Goal: Task Accomplishment & Management: Use online tool/utility

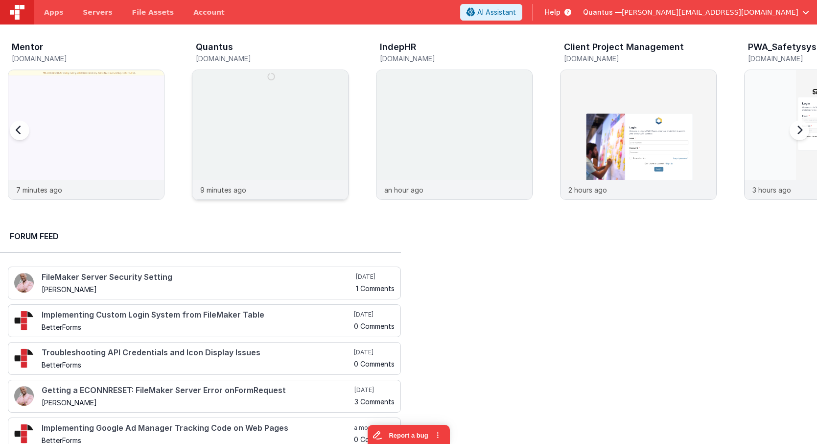
click at [262, 105] on img at bounding box center [270, 148] width 156 height 156
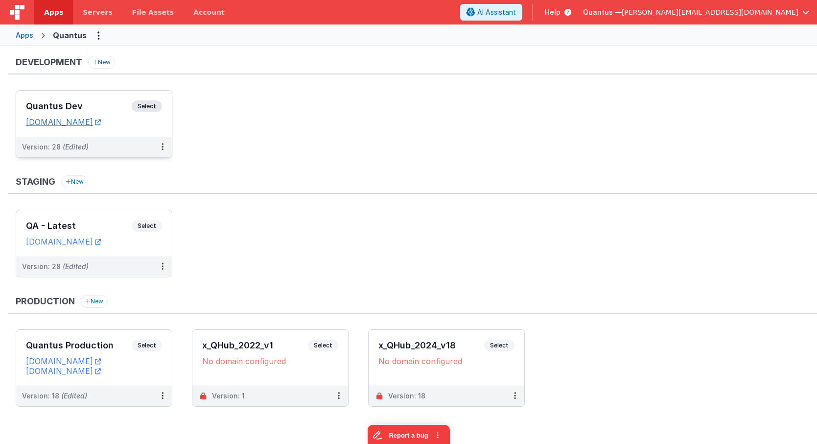
click at [92, 121] on link "[DOMAIN_NAME]" at bounding box center [63, 122] width 75 height 10
click at [113, 97] on div "Quantus Dev Select URLs [DOMAIN_NAME]" at bounding box center [94, 114] width 156 height 46
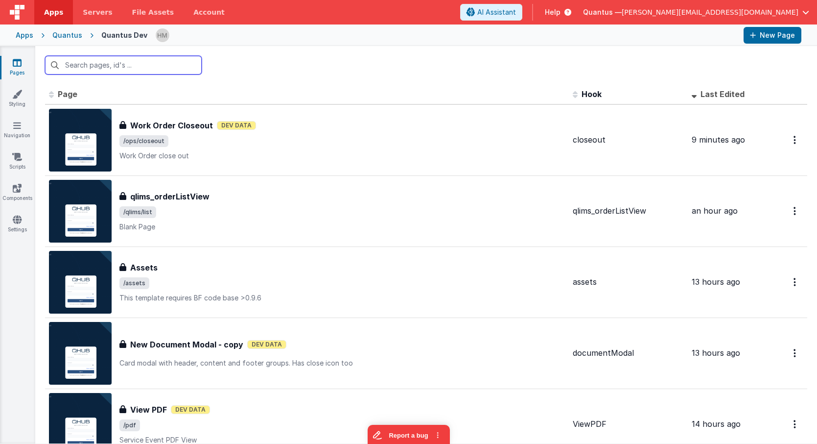
click at [172, 70] on input "text" at bounding box center [123, 65] width 157 height 19
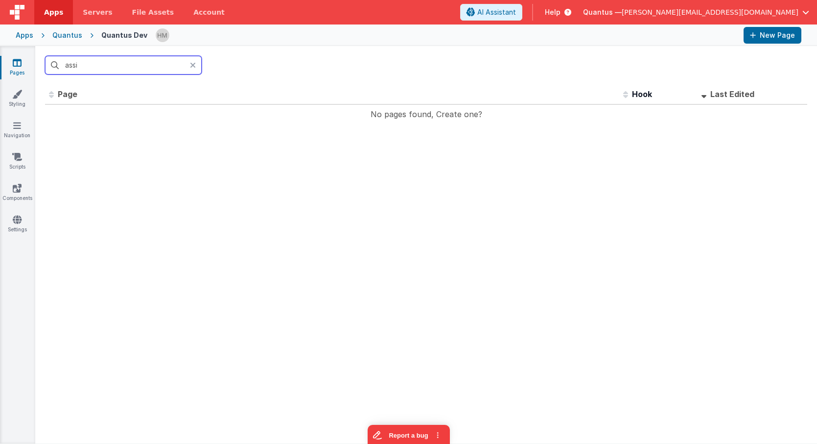
type input "assi"
click at [195, 65] on icon at bounding box center [193, 65] width 6 height 8
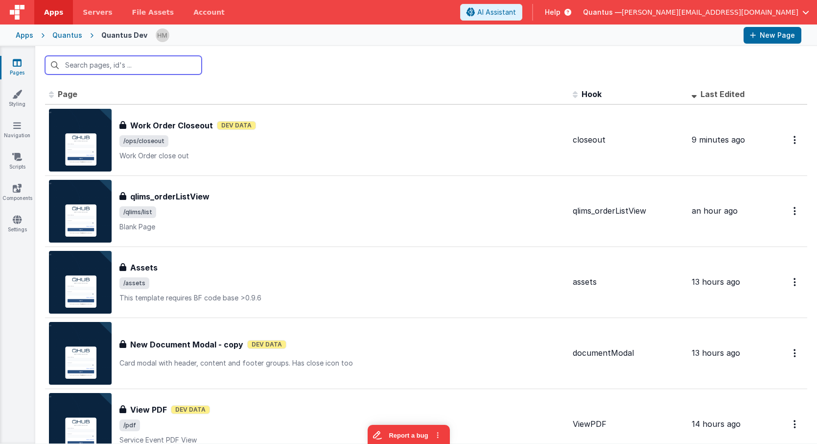
click at [192, 63] on input "text" at bounding box center [123, 65] width 157 height 19
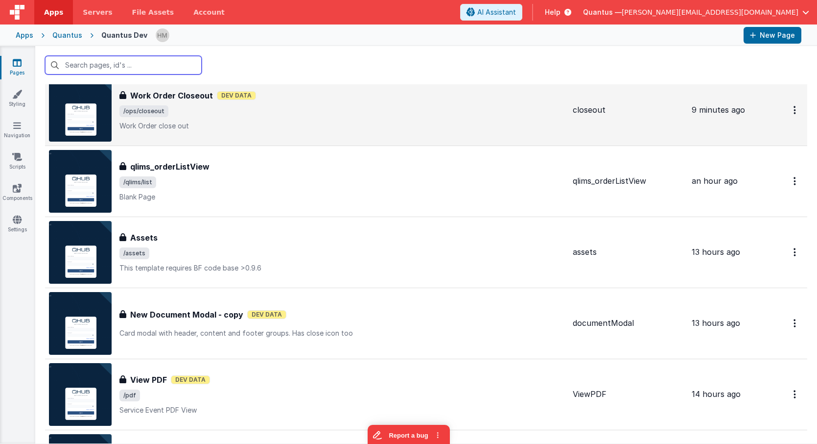
scroll to position [117, 0]
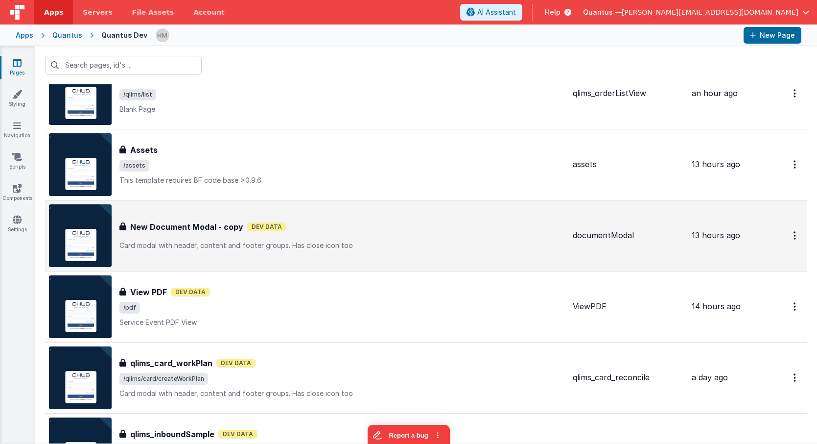
click at [363, 238] on div "New Document Modal - copy New Document Modal - copy Dev Data Card modal with he…" at bounding box center [342, 235] width 446 height 29
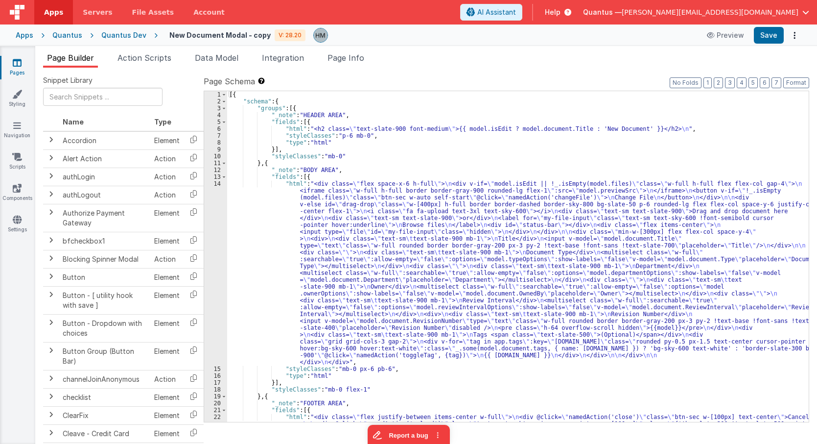
click at [361, 205] on div "[{ "schema" : { "groups" : [{ "_note" : "HEADER AREA" , "fields" : [{ "html" : …" at bounding box center [518, 273] width 582 height 365
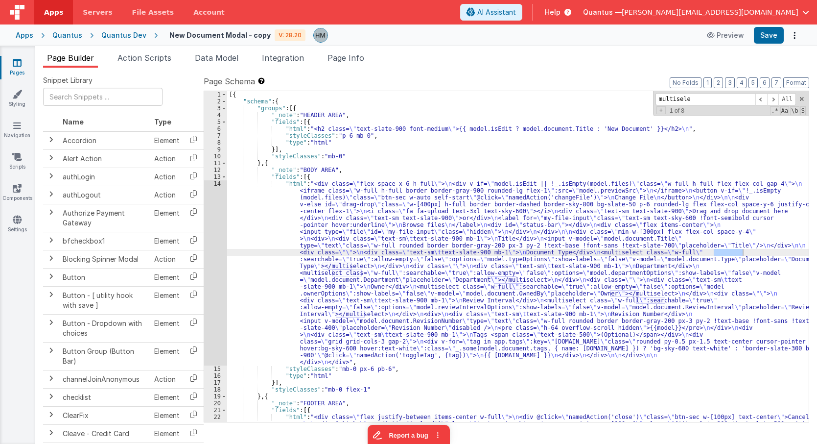
type input "multisele"
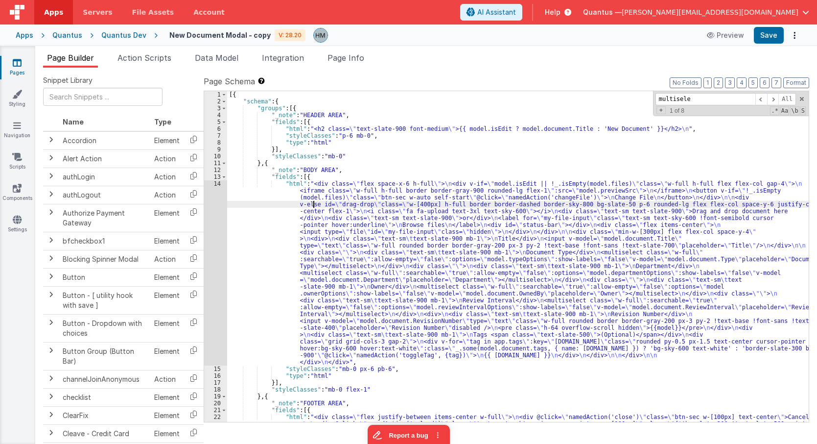
click at [312, 201] on div "[{ "schema" : { "groups" : [{ "_note" : "HEADER AREA" , "fields" : [{ "html" : …" at bounding box center [518, 273] width 582 height 365
click at [216, 184] on div "14" at bounding box center [215, 272] width 23 height 185
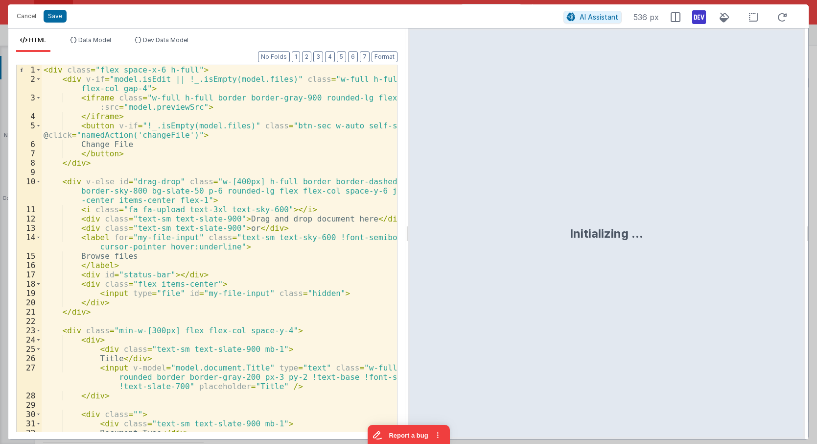
click at [216, 179] on div "< div class = "flex space-x-6 h-full" > < div v-if = "model.isEdit || !_.isEmpt…" at bounding box center [219, 266] width 355 height 403
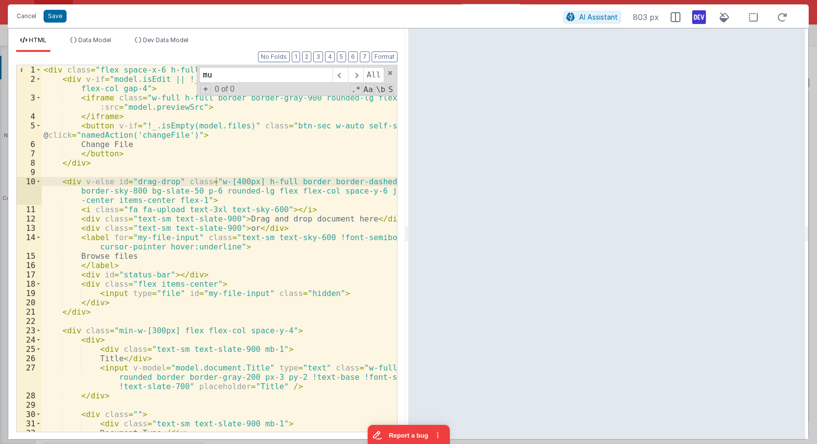
scroll to position [15, 0]
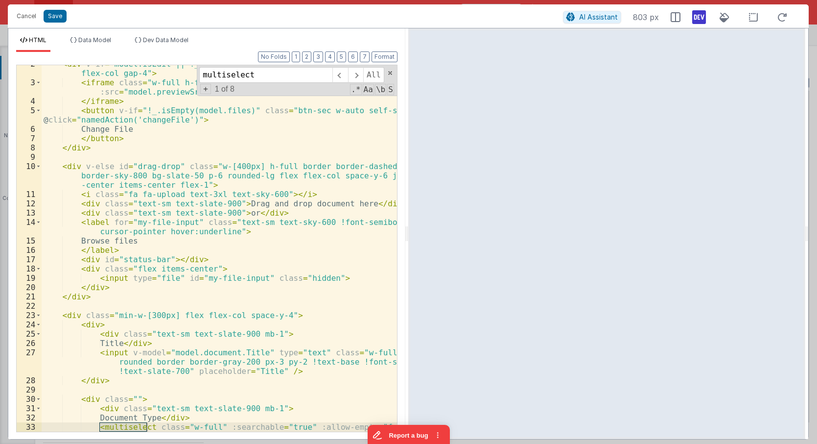
drag, startPoint x: 261, startPoint y: 79, endPoint x: 129, endPoint y: 57, distance: 133.4
click at [199, 67] on input "multiselect" at bounding box center [265, 75] width 133 height 16
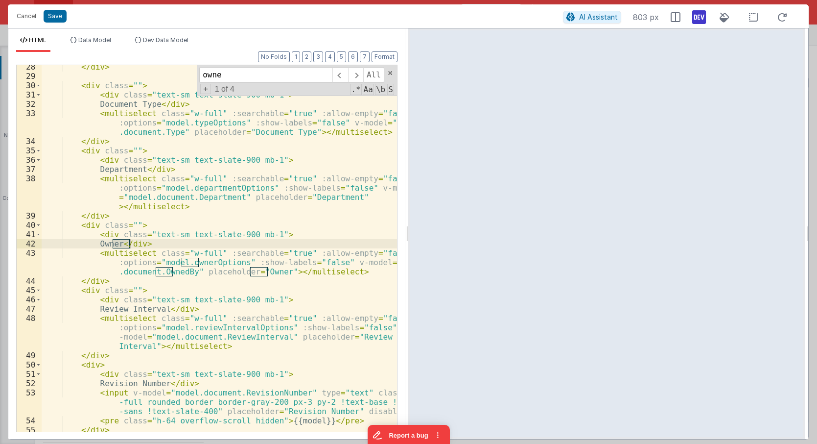
scroll to position [329, 0]
type input "owner"
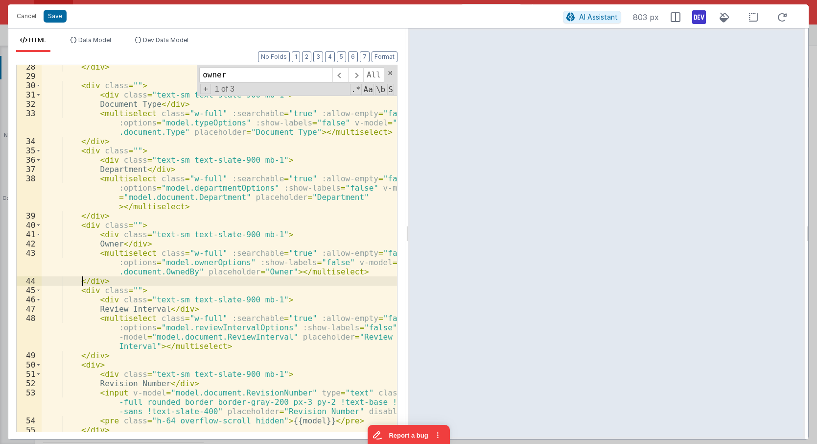
click at [84, 279] on div "</ div > < div class = "" > < div class = "text-sm text-slate-900 mb-1" > Docum…" at bounding box center [219, 254] width 355 height 385
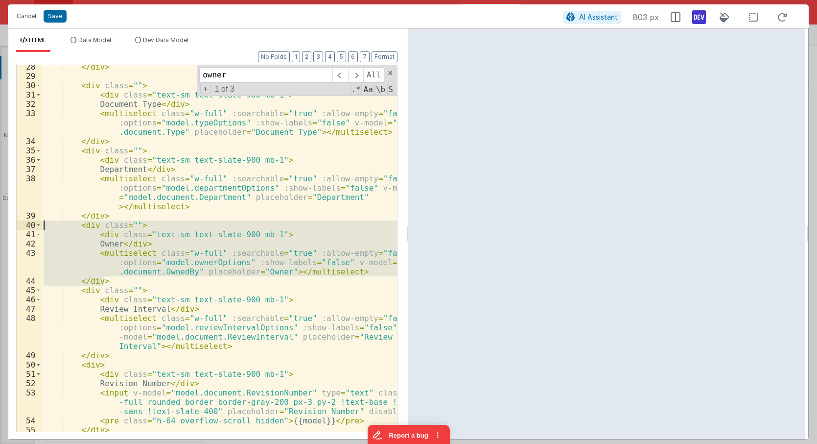
drag, startPoint x: 110, startPoint y: 282, endPoint x: -20, endPoint y: 226, distance: 140.6
click at [42, 226] on div "</ div > < div class = "" > < div class = "text-sm text-slate-900 mb-1" > Docum…" at bounding box center [219, 248] width 355 height 366
click at [24, 14] on button "Cancel" at bounding box center [26, 16] width 29 height 14
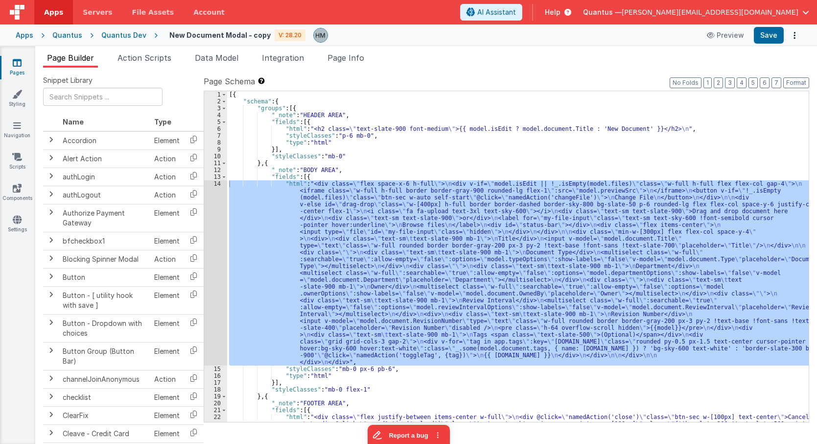
click at [14, 68] on link "Pages" at bounding box center [17, 68] width 35 height 20
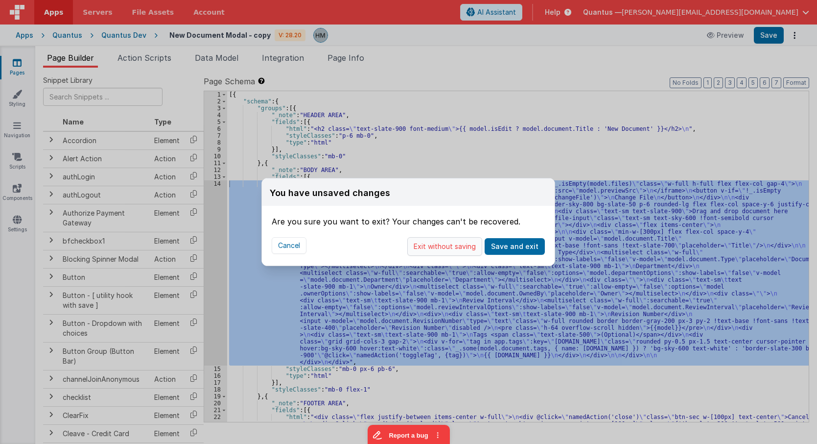
click at [475, 247] on button "Exit without saving" at bounding box center [444, 246] width 75 height 19
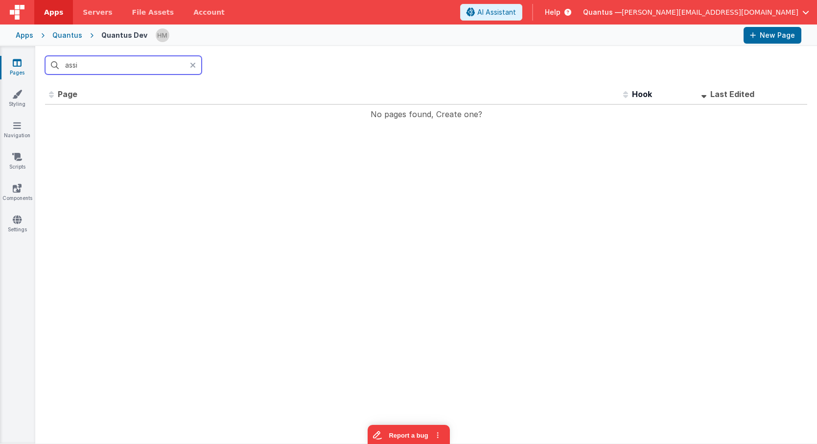
drag, startPoint x: 52, startPoint y: 56, endPoint x: 19, endPoint y: 52, distance: 33.5
click at [45, 56] on input "assi" at bounding box center [123, 65] width 157 height 19
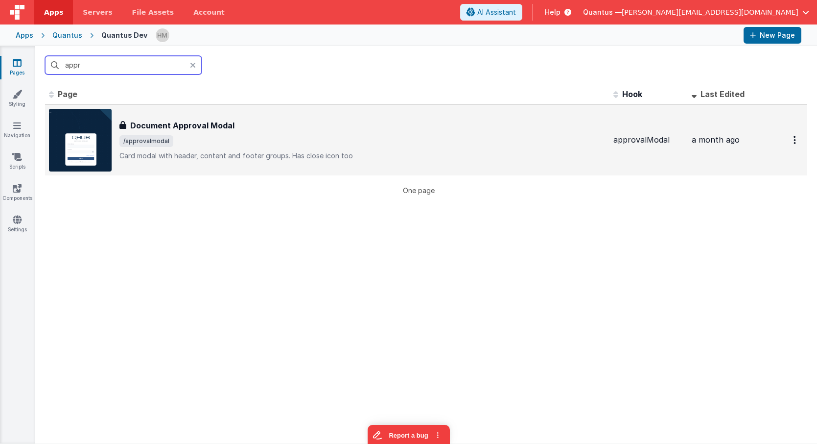
type input "appr"
click at [264, 141] on span "/approvalmodal" at bounding box center [362, 141] width 486 height 12
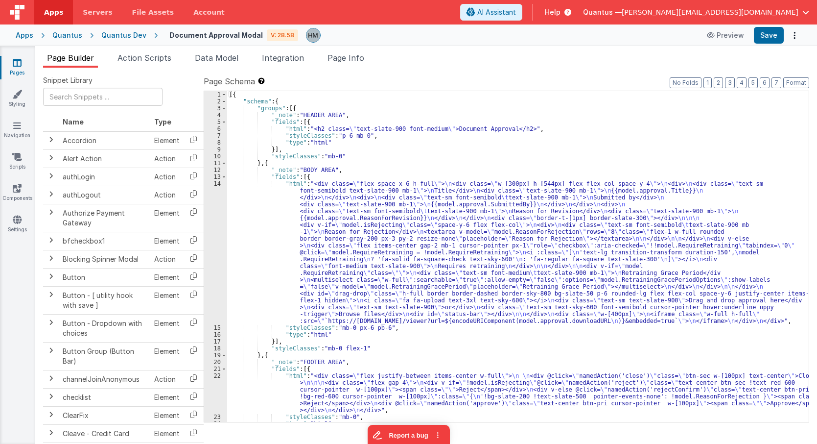
scroll to position [74, 0]
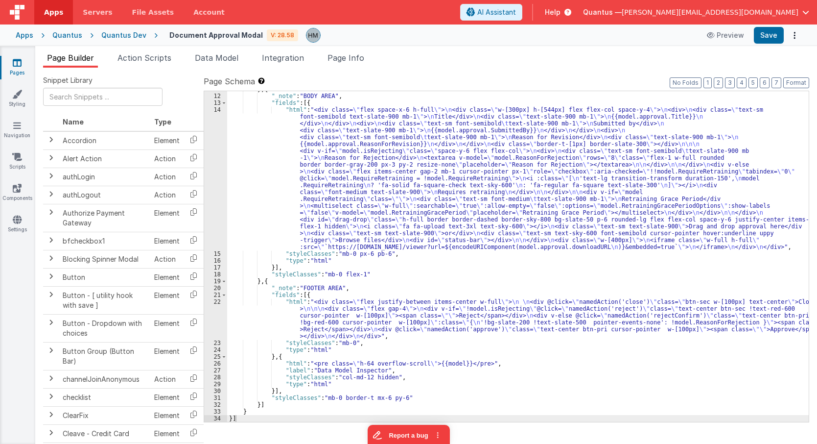
click at [289, 293] on div "} , { "_note" : "BODY AREA" , "fields" : [{ "html" : "<div class= \" flex space…" at bounding box center [518, 258] width 582 height 344
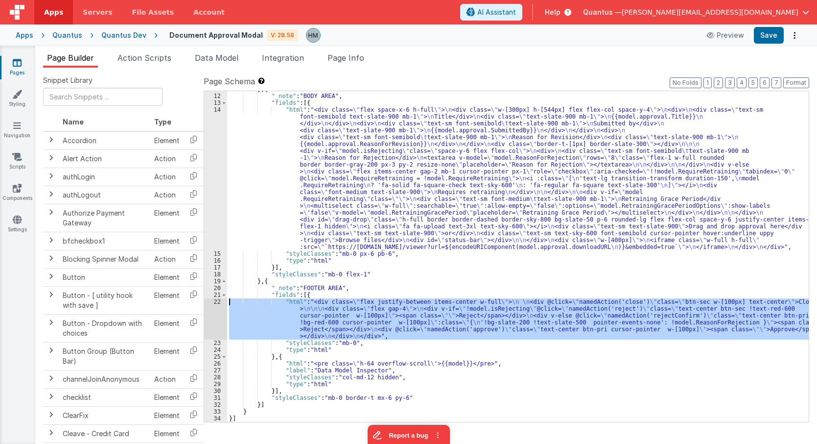
click at [217, 302] on div "22" at bounding box center [215, 318] width 23 height 41
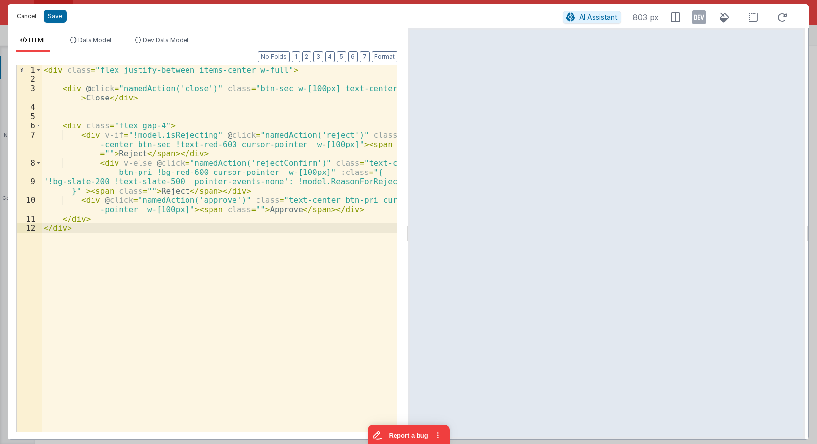
click at [21, 18] on button "Cancel" at bounding box center [26, 16] width 29 height 14
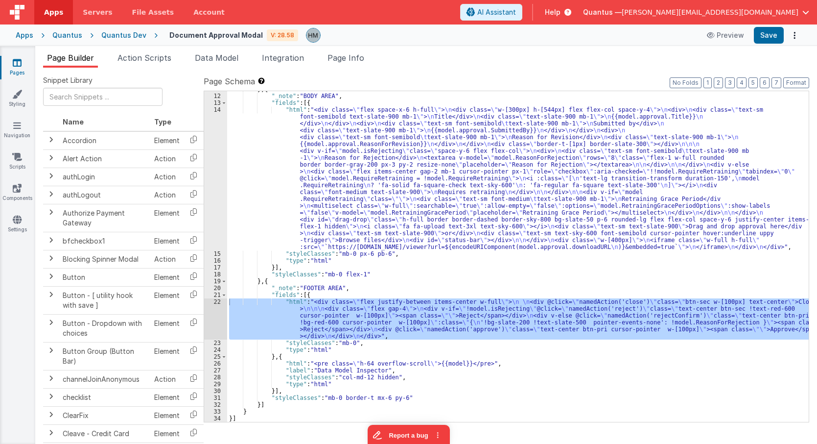
click at [281, 179] on div "} , { "_note" : "BODY AREA" , "fields" : [{ "html" : "<div class= \" flex space…" at bounding box center [518, 258] width 582 height 344
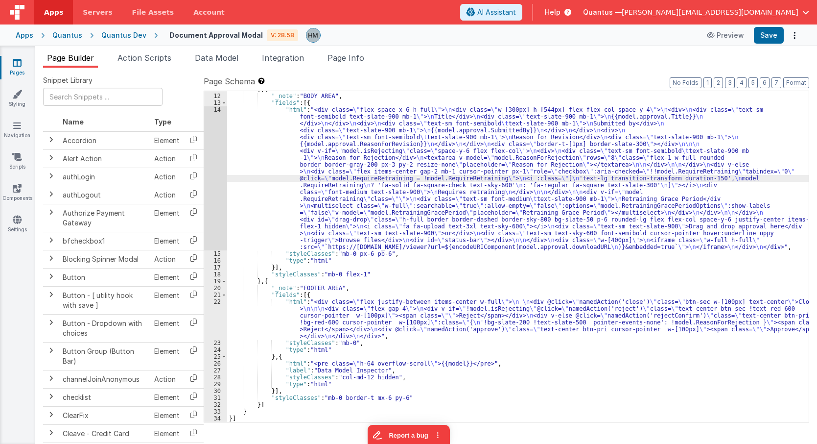
click at [218, 111] on div "14" at bounding box center [215, 178] width 23 height 144
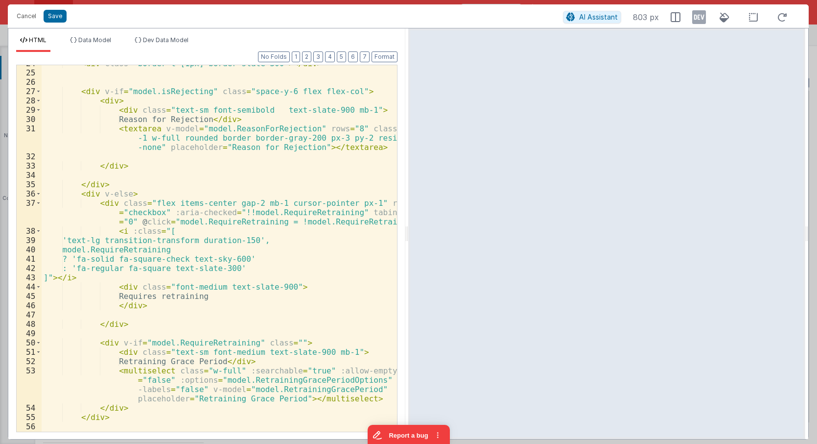
scroll to position [44, 0]
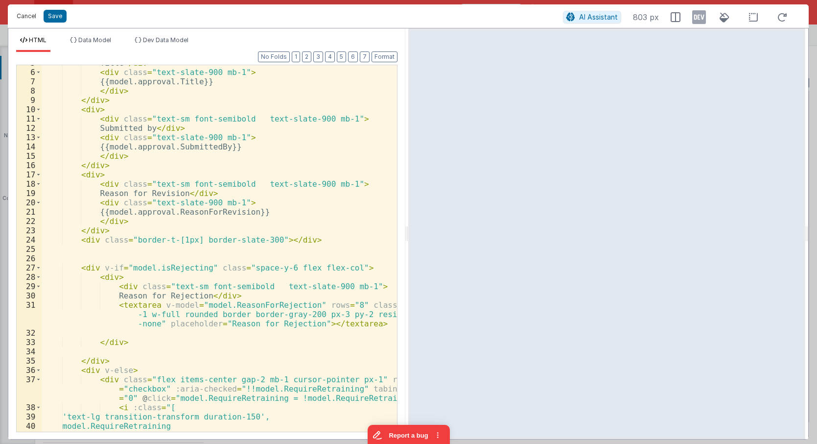
click at [27, 15] on button "Cancel" at bounding box center [26, 16] width 29 height 14
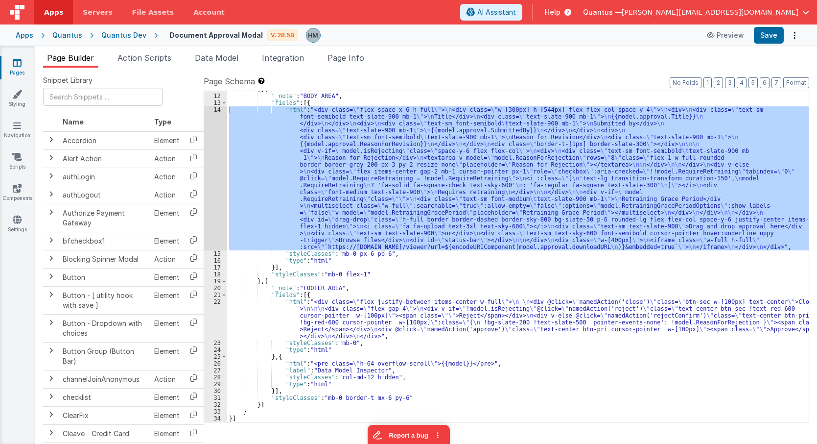
click at [20, 66] on icon at bounding box center [17, 63] width 9 height 10
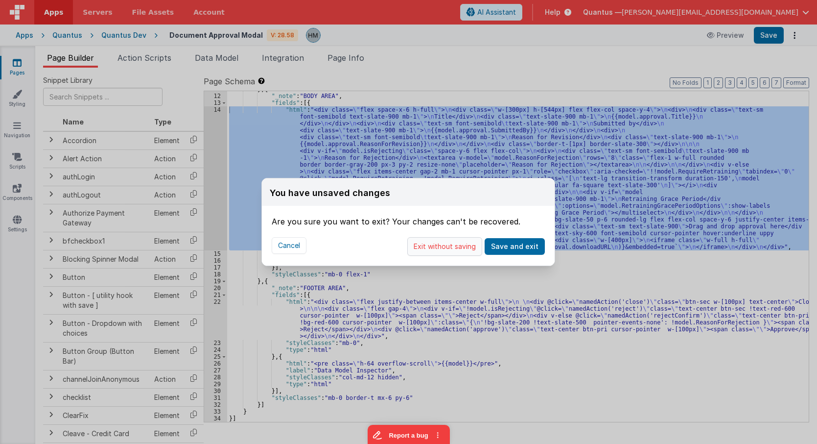
click at [459, 242] on button "Exit without saving" at bounding box center [444, 246] width 75 height 19
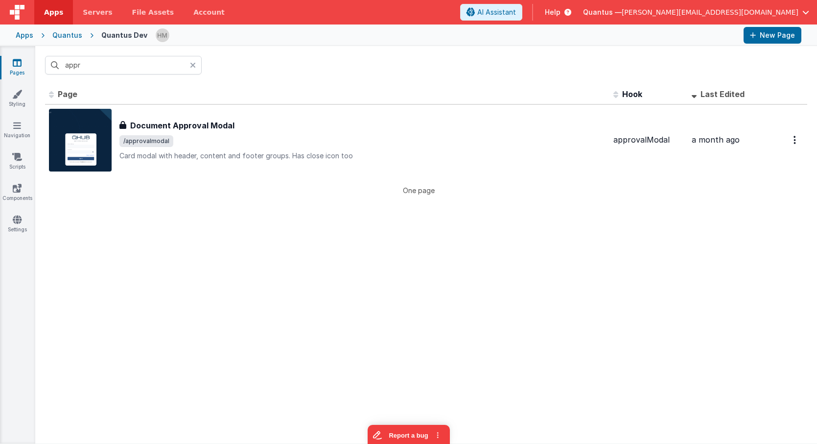
click at [191, 65] on icon at bounding box center [193, 65] width 6 height 8
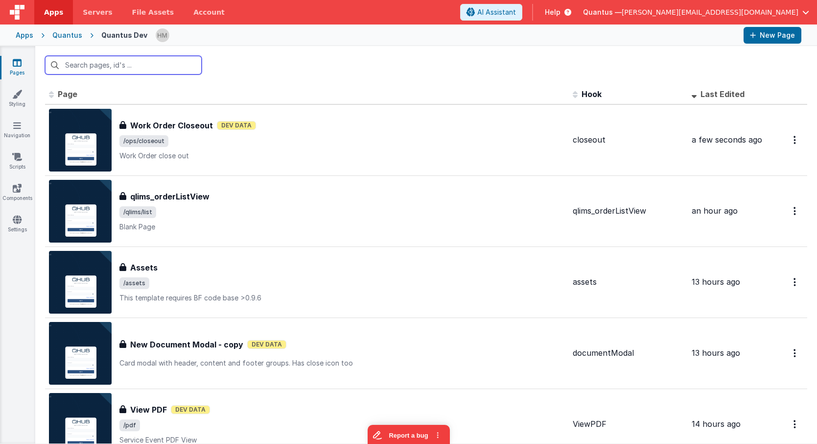
click at [161, 65] on input "text" at bounding box center [123, 65] width 157 height 19
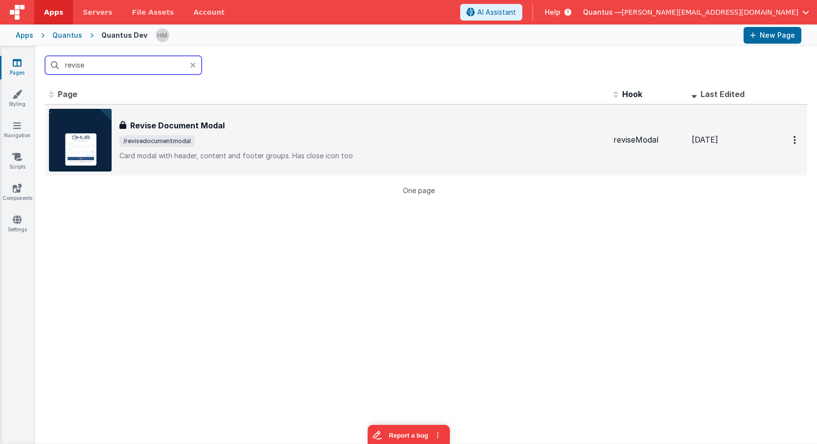
type input "revise"
click at [312, 126] on div "Revise Document Modal" at bounding box center [362, 125] width 486 height 12
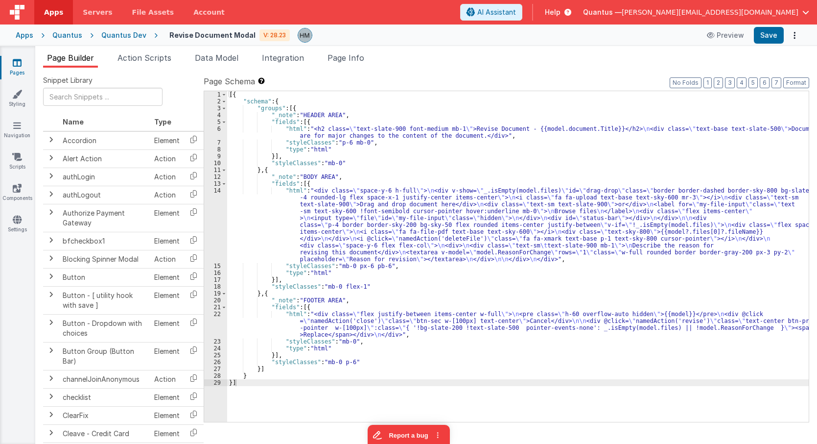
drag, startPoint x: 272, startPoint y: 211, endPoint x: 259, endPoint y: 210, distance: 12.3
click at [270, 213] on div "[{ "schema" : { "groups" : [{ "_note" : "HEADER AREA" , "fields" : [{ "html" : …" at bounding box center [518, 263] width 582 height 344
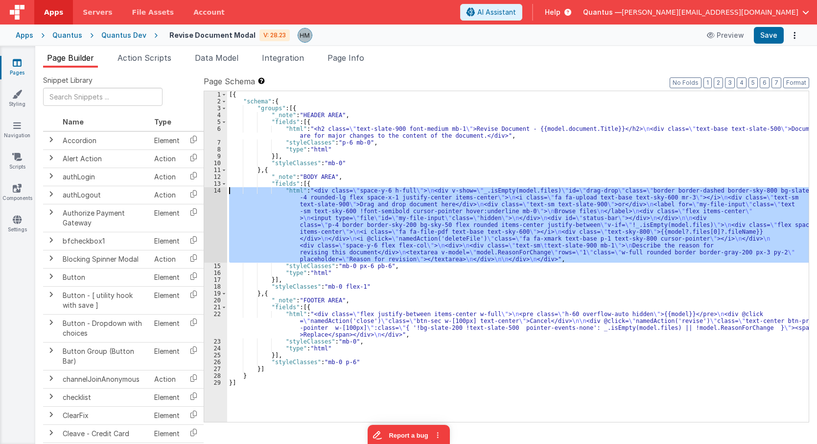
click at [213, 190] on div "14" at bounding box center [215, 224] width 23 height 75
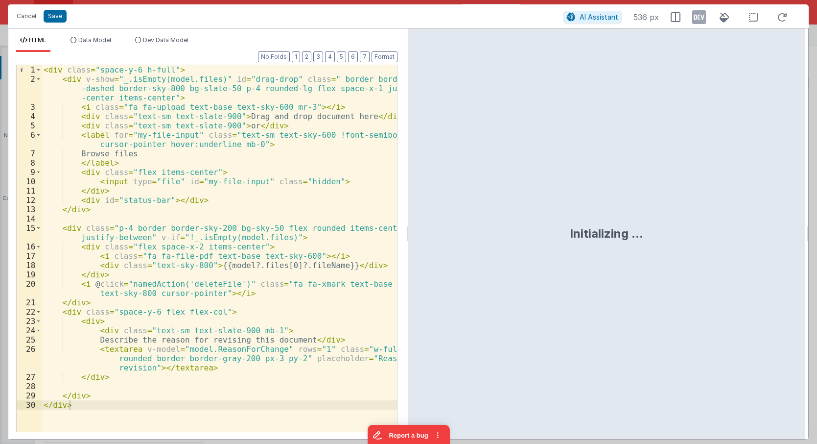
click at [72, 311] on div "< div class = "space-y-6 h-full" > < div v-show = "_.isEmpty(model.files)" id =…" at bounding box center [219, 257] width 355 height 385
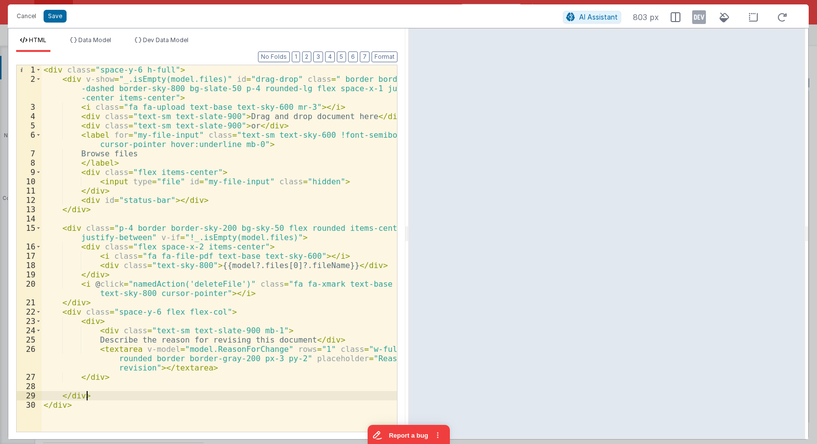
click at [101, 394] on div "< div class = "space-y-6 h-full" > < div v-show = "_.isEmpty(model.files)" id =…" at bounding box center [219, 257] width 355 height 385
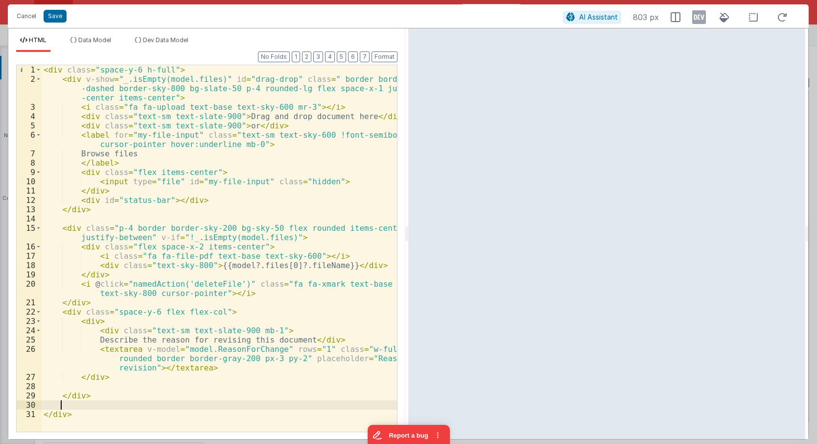
scroll to position [34, 0]
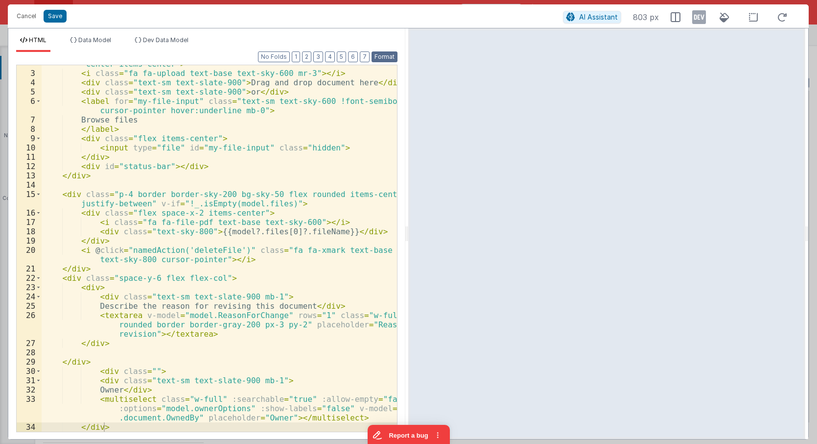
click at [387, 59] on button "Format" at bounding box center [385, 56] width 26 height 11
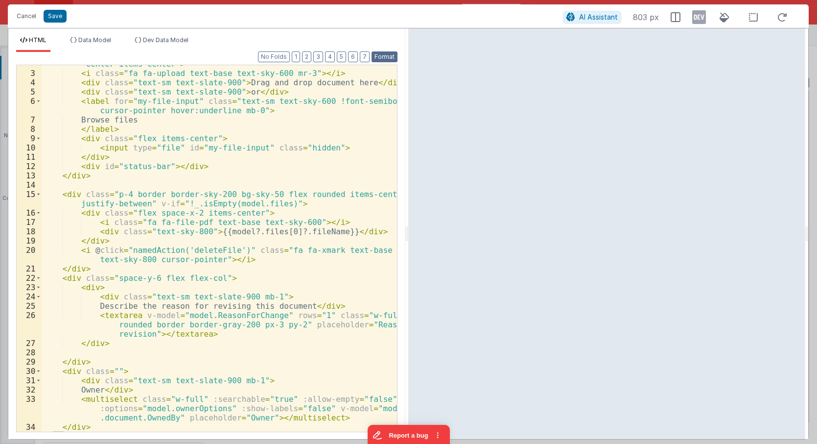
scroll to position [43, 0]
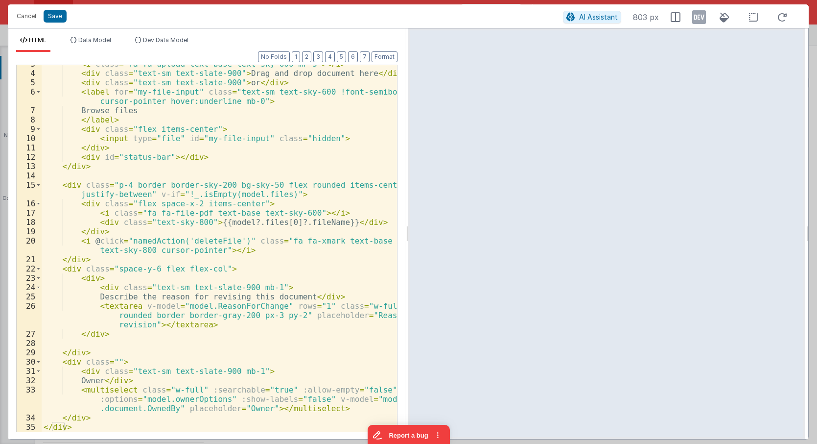
click at [100, 380] on div "< i class = "fa fa-upload text-base text-sky-600 mr-3" > </ i > < div class = "…" at bounding box center [219, 251] width 355 height 385
click at [162, 371] on div "< i class = "fa fa-upload text-base text-sky-600 mr-3" > </ i > < div class = "…" at bounding box center [219, 251] width 355 height 385
click at [190, 397] on div "< i class = "fa fa-upload text-base text-sky-600 mr-3" > </ i > < div class = "…" at bounding box center [219, 251] width 355 height 385
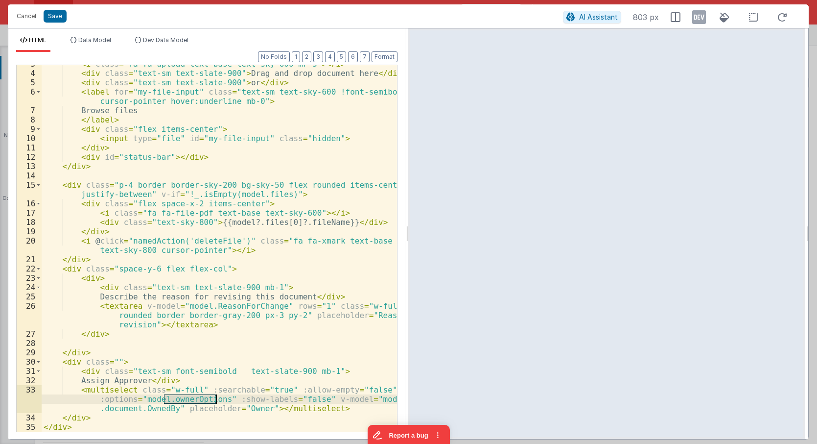
click at [190, 397] on div "< i class = "fa fa-upload text-base text-sky-600 mr-3" > </ i > < div class = "…" at bounding box center [219, 251] width 355 height 385
click at [95, 47] on li "Data Model" at bounding box center [90, 44] width 49 height 16
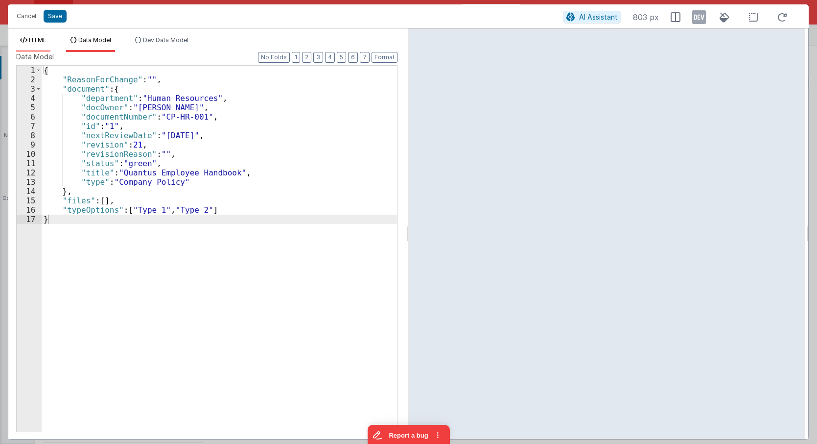
click at [39, 45] on li "HTML" at bounding box center [33, 44] width 34 height 16
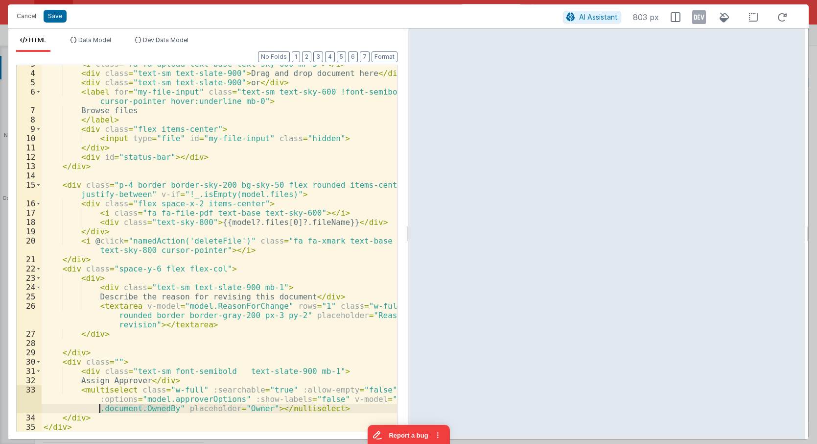
drag, startPoint x: 168, startPoint y: 409, endPoint x: 99, endPoint y: 410, distance: 69.0
click at [99, 410] on div "< i class = "fa fa-upload text-base text-sky-600 mr-3" > </ i > < div class = "…" at bounding box center [219, 251] width 355 height 385
click at [201, 398] on div "< i class = "fa fa-upload text-base text-sky-600 mr-3" > </ i > < div class = "…" at bounding box center [219, 251] width 355 height 385
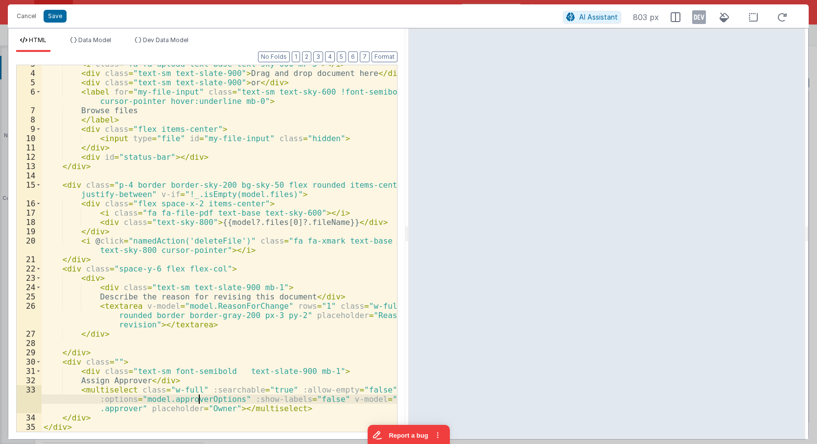
click at [201, 398] on div "< i class = "fa fa-upload text-base text-sky-600 mr-3" > </ i > < div class = "…" at bounding box center [219, 251] width 355 height 385
click at [157, 398] on div "< i class = "fa fa-upload text-base text-sky-600 mr-3" > </ i > < div class = "…" at bounding box center [219, 251] width 355 height 385
click at [146, 398] on div "< i class = "fa fa-upload text-base text-sky-600 mr-3" > </ i > < div class = "…" at bounding box center [219, 248] width 355 height 366
click at [146, 398] on div "< i class = "fa fa-upload text-base text-sky-600 mr-3" > </ i > < div class = "…" at bounding box center [219, 251] width 355 height 385
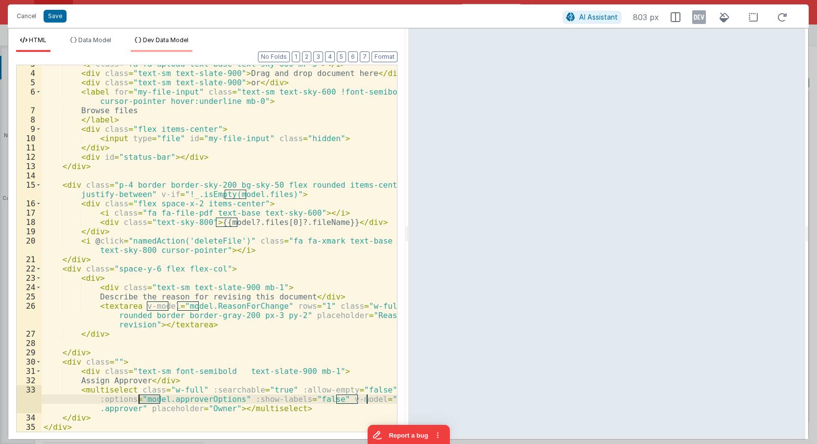
click at [159, 42] on span "Dev Data Model" at bounding box center [166, 39] width 46 height 7
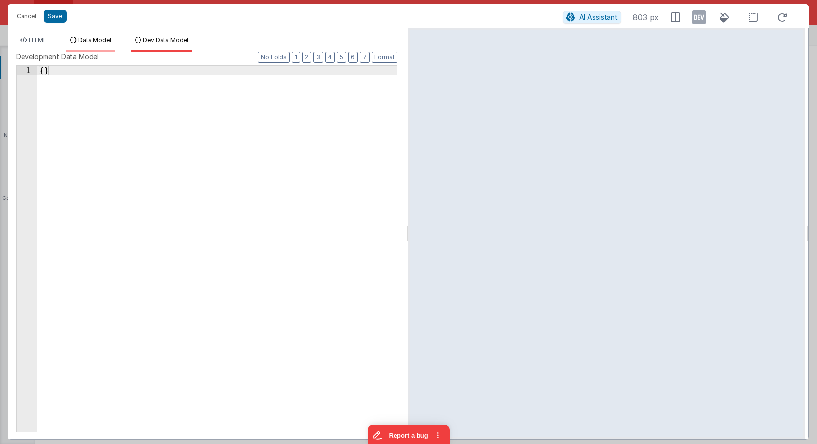
click at [96, 44] on span "Data Model" at bounding box center [94, 39] width 33 height 7
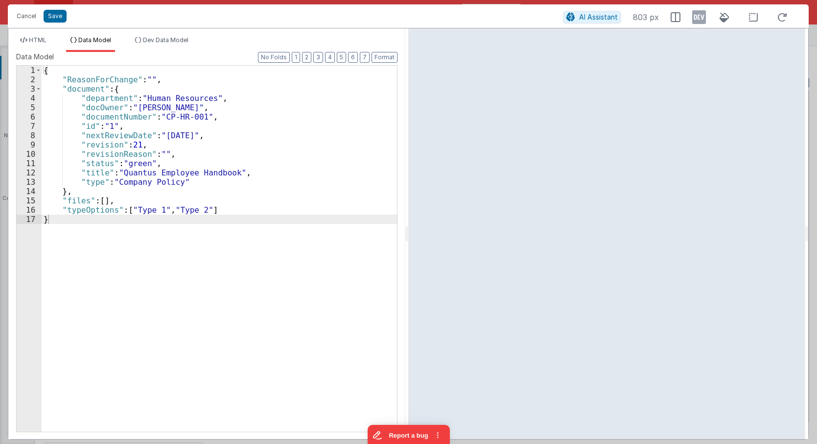
click at [75, 71] on div "{ "ReasonForChange" : "" , "document" : { "department" : "Human Resources" , "d…" at bounding box center [219, 258] width 355 height 384
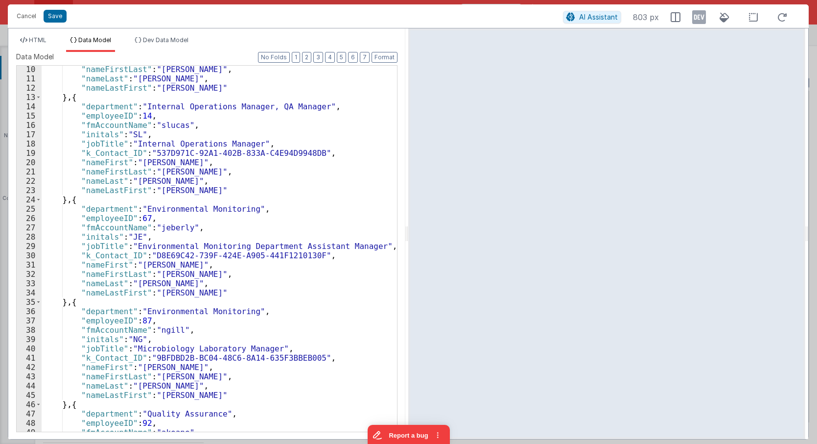
scroll to position [0, 0]
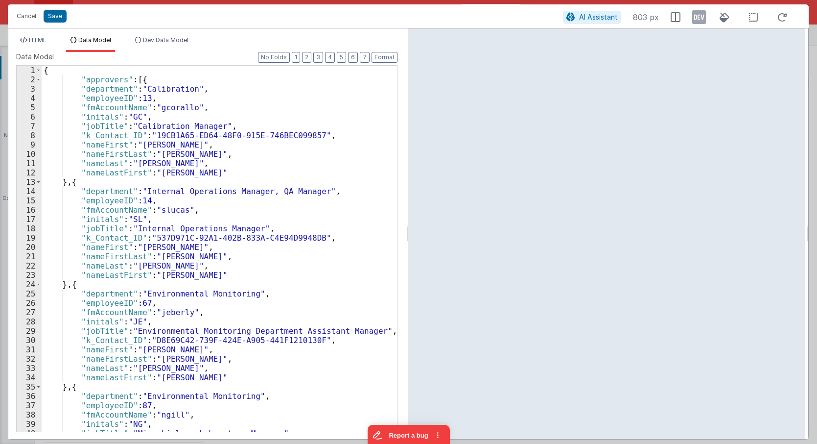
click at [94, 81] on div "{ "approvers" : [{ "department" : "Calibration" , "employeeID" : 13 , "fmAccoun…" at bounding box center [219, 258] width 355 height 384
click at [34, 50] on li "HTML" at bounding box center [33, 44] width 34 height 16
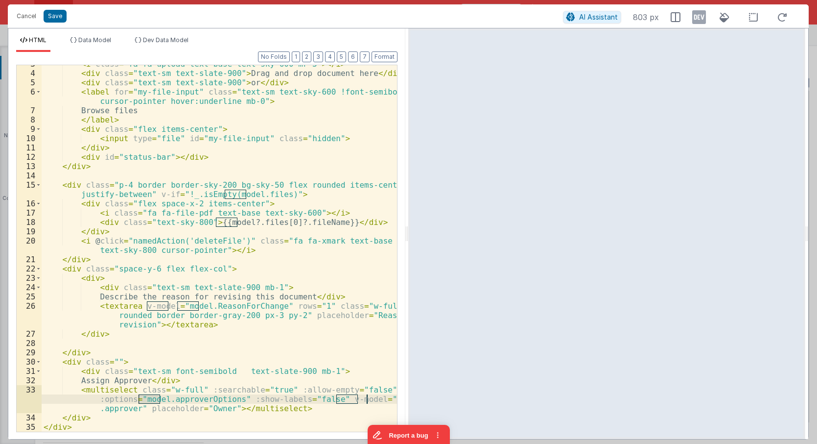
scroll to position [43, 0]
click at [180, 400] on div "< i class = "fa fa-upload text-base text-sky-600 mr-3" > </ i > < div class = "…" at bounding box center [219, 251] width 355 height 385
click at [230, 376] on div "< i class = "fa fa-upload text-base text-sky-600 mr-3" > </ i > < div class = "…" at bounding box center [219, 251] width 355 height 385
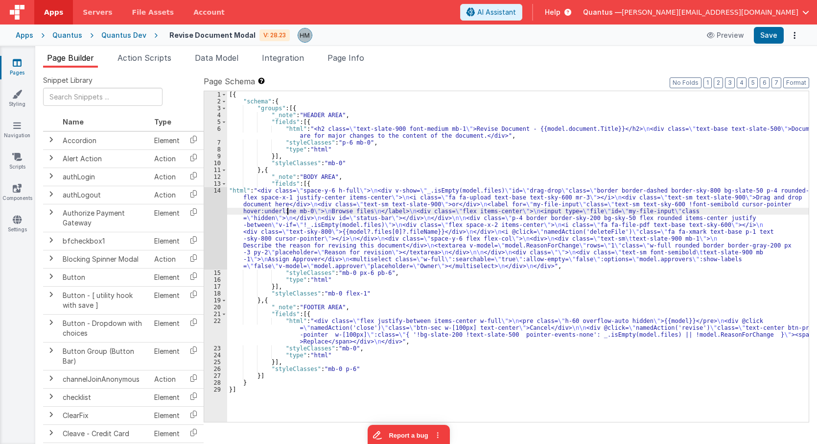
click at [286, 213] on div "[{ "schema" : { "groups" : [{ "_note" : "HEADER AREA" , "fields" : [{ "html" : …" at bounding box center [518, 263] width 582 height 344
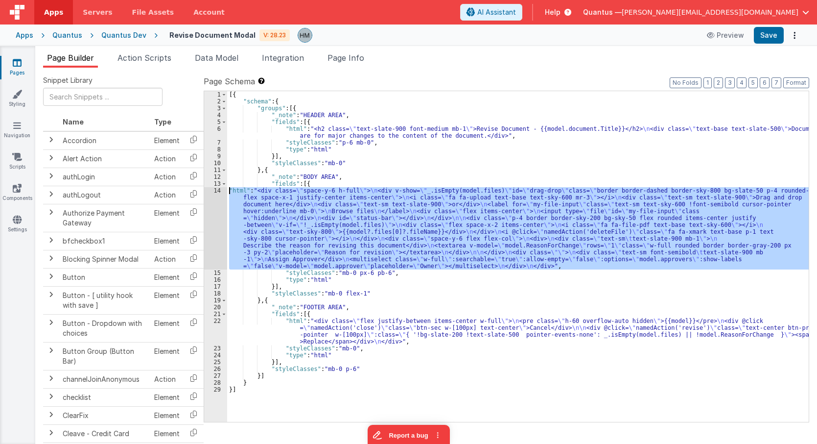
click at [219, 189] on div "14" at bounding box center [215, 228] width 23 height 82
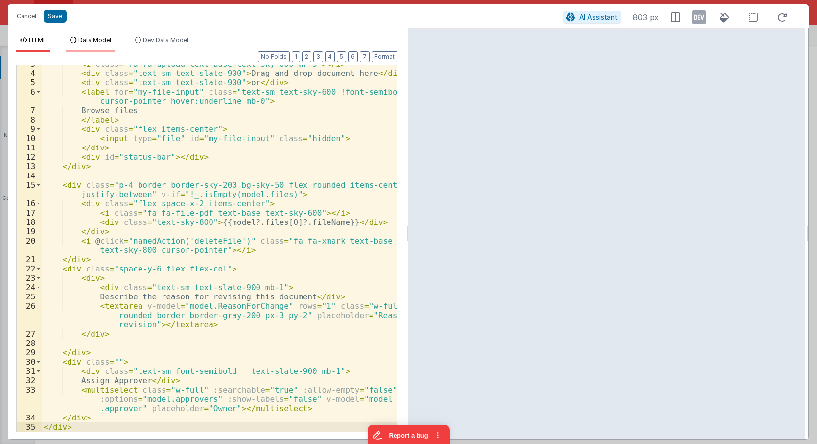
click at [99, 44] on li "Data Model" at bounding box center [90, 44] width 49 height 16
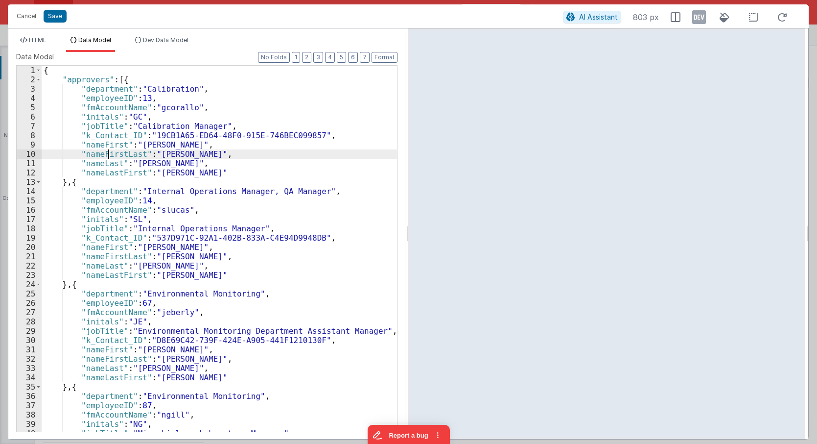
click at [110, 152] on div "{ "approvers" : [{ "department" : "Calibration" , "employeeID" : 13 , "fmAccoun…" at bounding box center [219, 258] width 355 height 384
click at [42, 42] on span "HTML" at bounding box center [38, 39] width 18 height 7
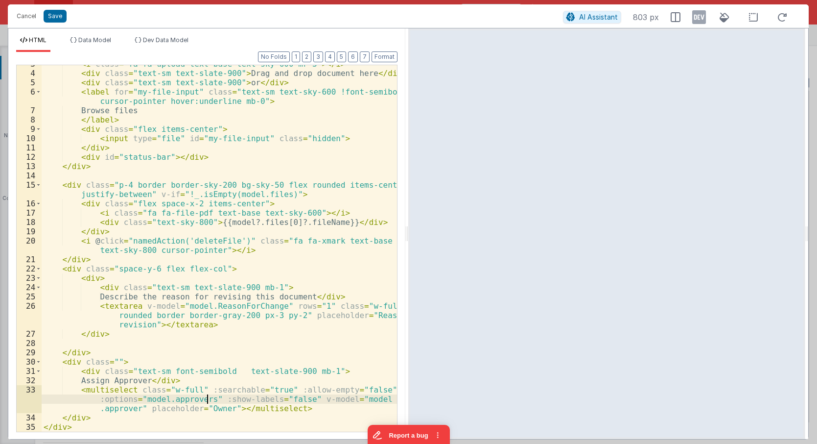
click at [208, 396] on div "< i class = "fa fa-upload text-base text-sky-600 mr-3" > </ i > < div class = "…" at bounding box center [219, 251] width 355 height 385
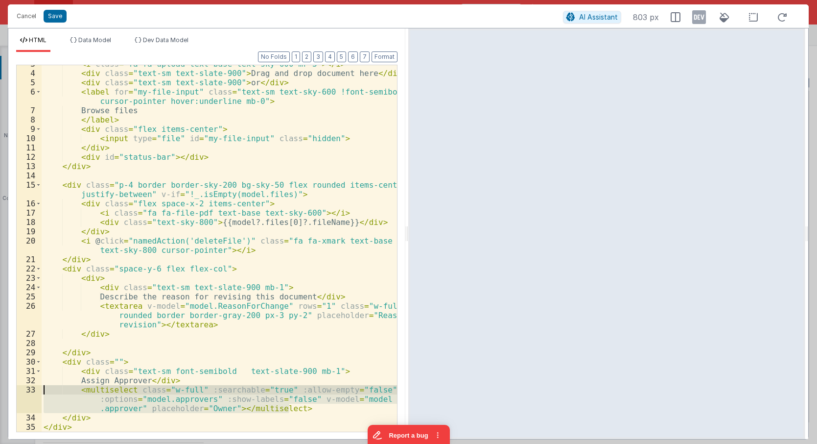
drag, startPoint x: 297, startPoint y: 410, endPoint x: 11, endPoint y: 393, distance: 285.9
click at [42, 393] on div "< i class = "fa fa-upload text-base text-sky-600 mr-3" > </ i > < div class = "…" at bounding box center [219, 248] width 355 height 366
click at [114, 37] on li "Data Model" at bounding box center [90, 44] width 49 height 16
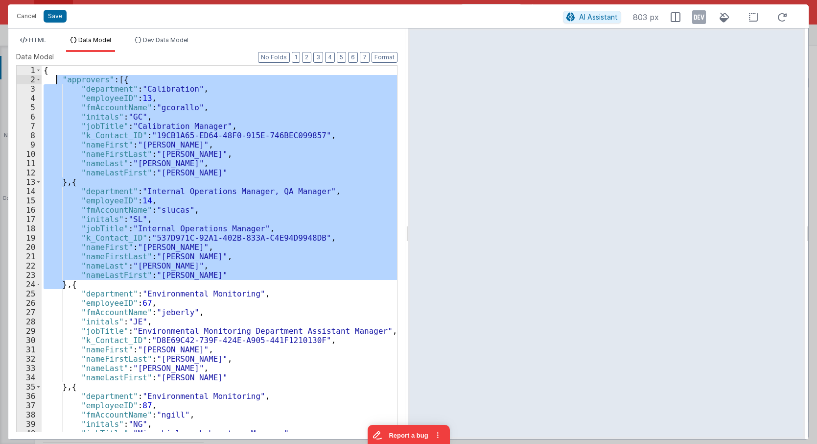
drag, startPoint x: 63, startPoint y: 283, endPoint x: 58, endPoint y: 78, distance: 204.7
click at [58, 78] on div "{ "approvers" : [{ "department" : "Calibration" , "employeeID" : 13 , "fmAccoun…" at bounding box center [219, 258] width 355 height 384
click at [41, 38] on span "HTML" at bounding box center [38, 39] width 18 height 7
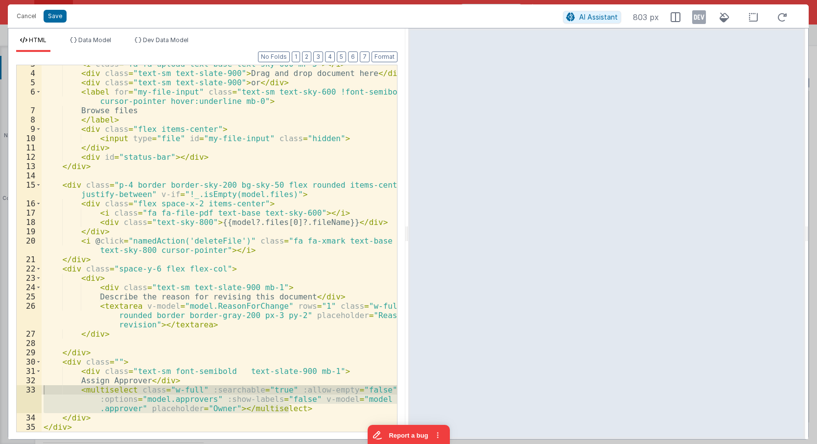
click at [150, 386] on div "< i class = "fa fa-upload text-base text-sky-600 mr-3" > </ i > < div class = "…" at bounding box center [219, 248] width 355 height 366
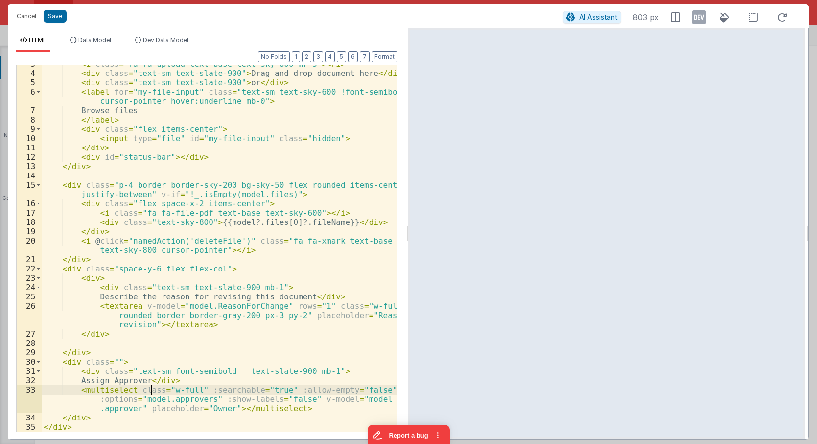
click at [224, 406] on div "< i class = "fa fa-upload text-base text-sky-600 mr-3" > </ i > < div class = "…" at bounding box center [219, 251] width 355 height 385
click at [316, 397] on div "< i class = "fa fa-upload text-base text-sky-600 mr-3" > </ i > < div class = "…" at bounding box center [219, 251] width 355 height 385
click at [204, 409] on div "< i class = "fa fa-upload text-base text-sky-600 mr-3" > </ i > < div class = "…" at bounding box center [219, 251] width 355 height 385
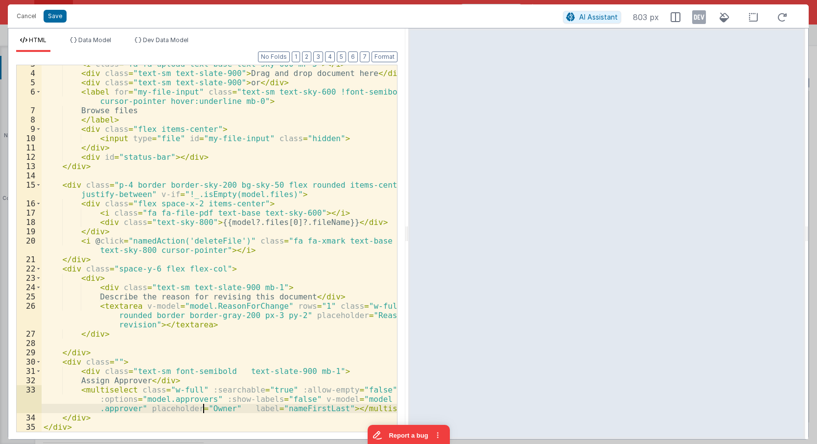
click at [204, 409] on div "< i class = "fa fa-upload text-base text-sky-600 mr-3" > </ i > < div class = "…" at bounding box center [219, 251] width 355 height 385
click at [117, 407] on div "< i class = "fa fa-upload text-base text-sky-600 mr-3" > </ i > < div class = "…" at bounding box center [219, 251] width 355 height 385
click at [259, 384] on div "< i class = "fa fa-upload text-base text-sky-600 mr-3" > </ i > < div class = "…" at bounding box center [219, 251] width 355 height 385
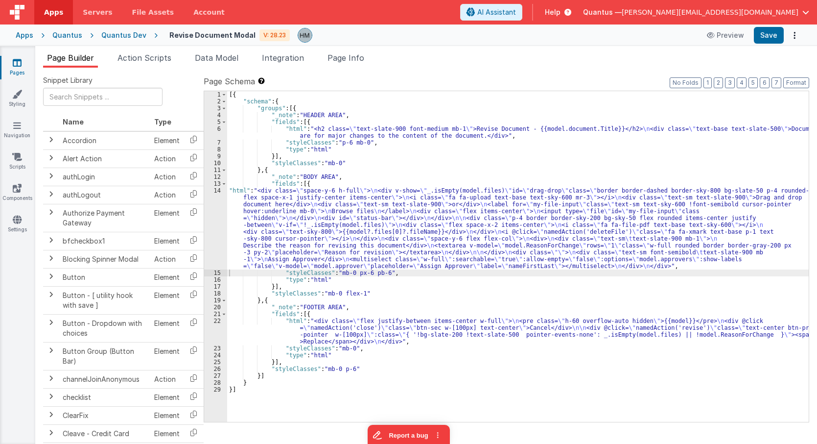
click at [318, 330] on div "[{ "schema" : { "groups" : [{ "_note" : "HEADER AREA" , "fields" : [{ "html" : …" at bounding box center [518, 263] width 582 height 344
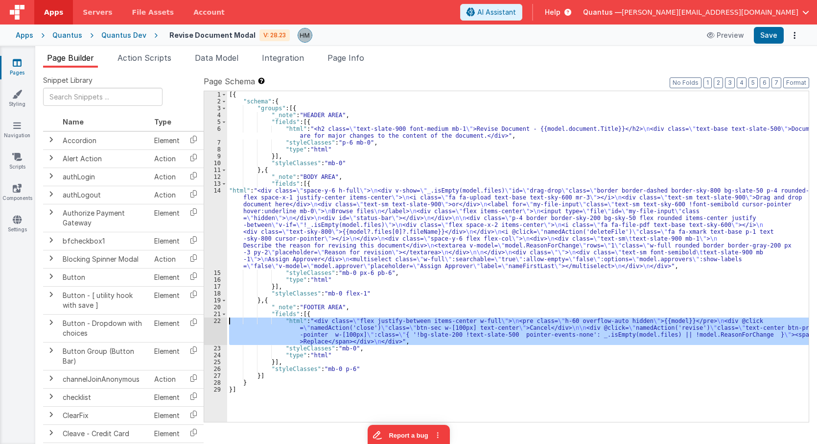
click at [216, 320] on div "22" at bounding box center [215, 330] width 23 height 27
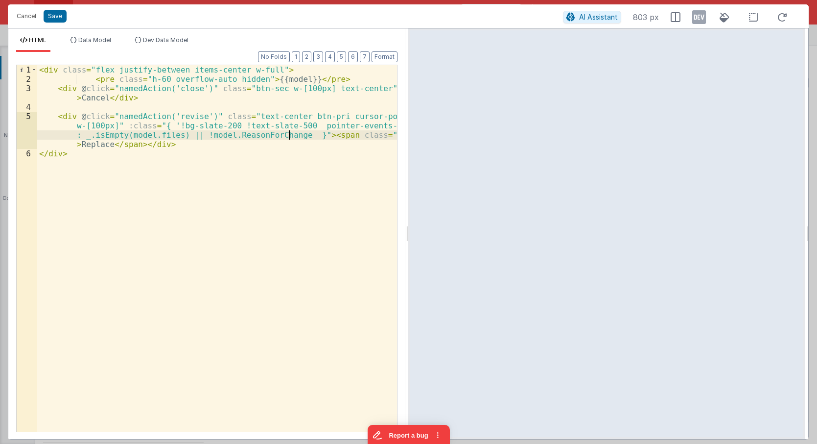
click at [287, 135] on div "< div class = "flex justify-between items-center w-full" > < pre class = "h-60 …" at bounding box center [217, 257] width 360 height 385
paste textarea
click at [305, 136] on div "< div class = "flex justify-between items-center w-full" > < pre class = "h-60 …" at bounding box center [217, 257] width 360 height 385
click at [110, 145] on div "< div class = "flex justify-between items-center w-full" > < pre class = "h-60 …" at bounding box center [217, 257] width 360 height 385
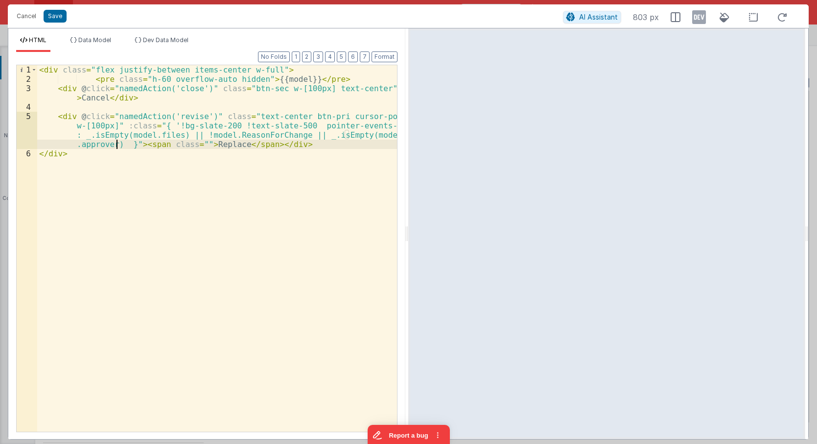
click at [91, 143] on div "< div class = "flex justify-between items-center w-full" > < pre class = "h-60 …" at bounding box center [217, 257] width 360 height 385
click at [96, 44] on li "Data Model" at bounding box center [90, 44] width 49 height 16
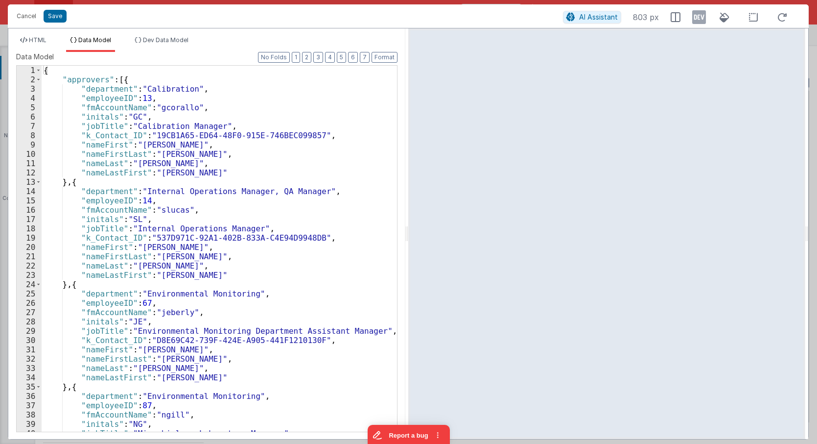
click at [73, 72] on div "{ "approvers" : [{ "department" : "Calibration" , "employeeID" : 13 , "fmAccoun…" at bounding box center [219, 258] width 355 height 384
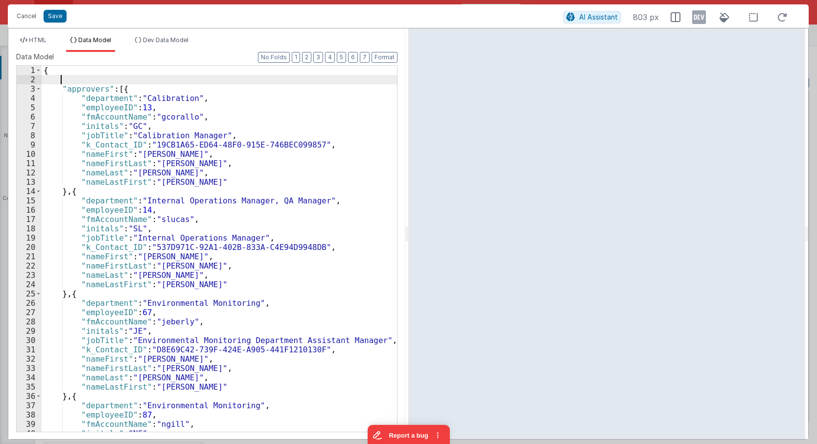
paste textarea
click at [38, 89] on span at bounding box center [38, 88] width 5 height 9
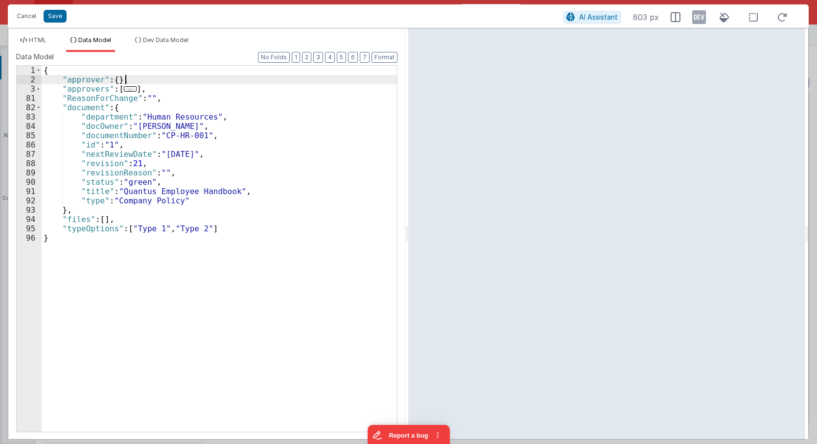
click at [88, 91] on div "{ "approver" : { } , "approvers" : [ ... ] , "ReasonForChange" : "" , "document…" at bounding box center [219, 258] width 355 height 384
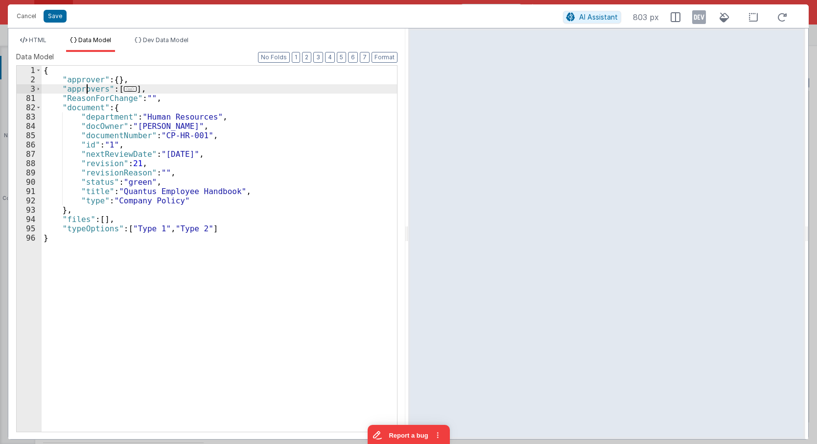
click at [88, 91] on div "{ "approver" : { } , "approvers" : [ ... ] , "ReasonForChange" : "" , "document…" at bounding box center [219, 258] width 355 height 384
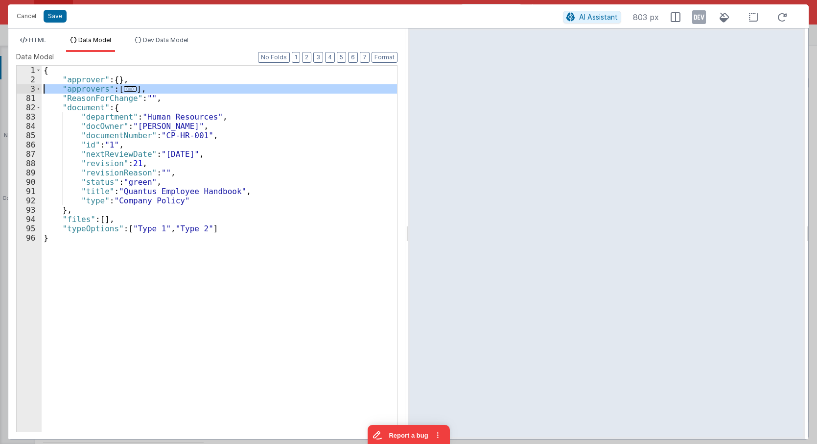
click at [88, 91] on div "{ "approver" : { } , "approvers" : [ ... ] , "ReasonForChange" : "" , "document…" at bounding box center [219, 258] width 355 height 384
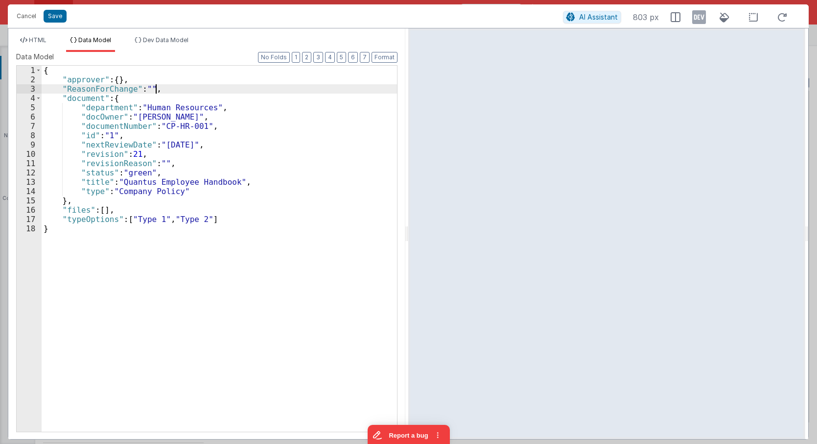
click at [202, 85] on div "{ "approver" : { } , "ReasonForChange" : "" , "document" : { "department" : "Hu…" at bounding box center [219, 258] width 355 height 384
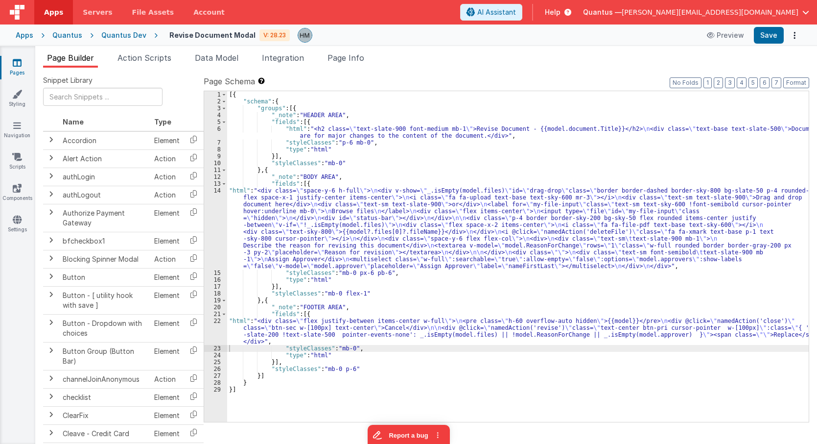
click at [240, 198] on div "[{ "schema" : { "groups" : [{ "_note" : "HEADER AREA" , "fields" : [{ "html" : …" at bounding box center [518, 263] width 582 height 344
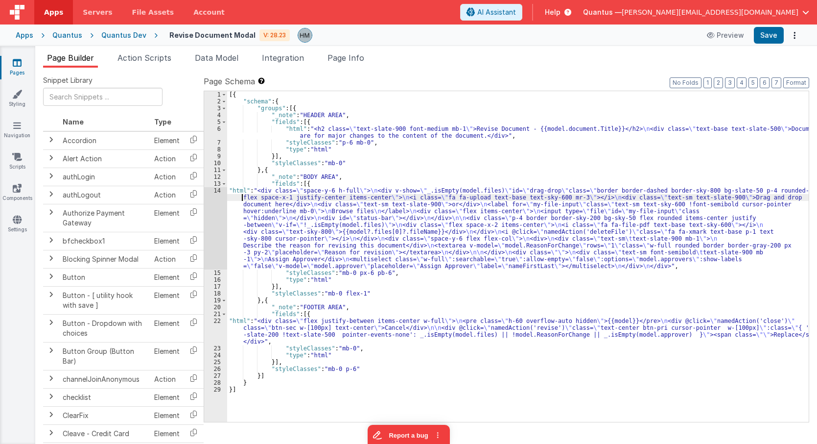
click at [220, 190] on div "14" at bounding box center [215, 228] width 23 height 82
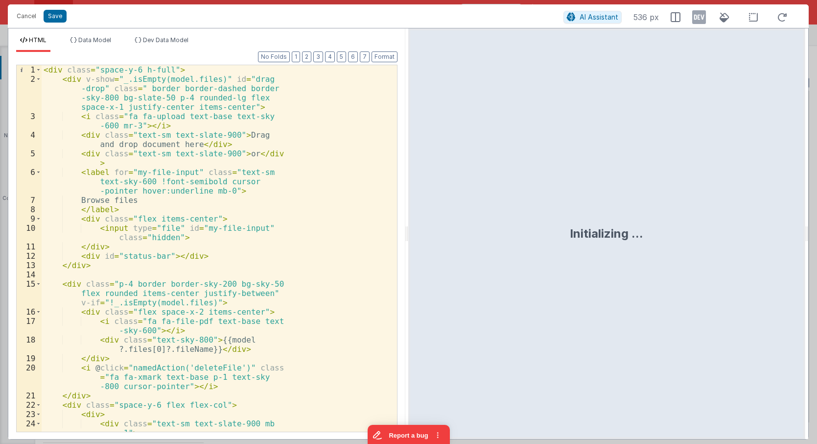
scroll to position [52, 0]
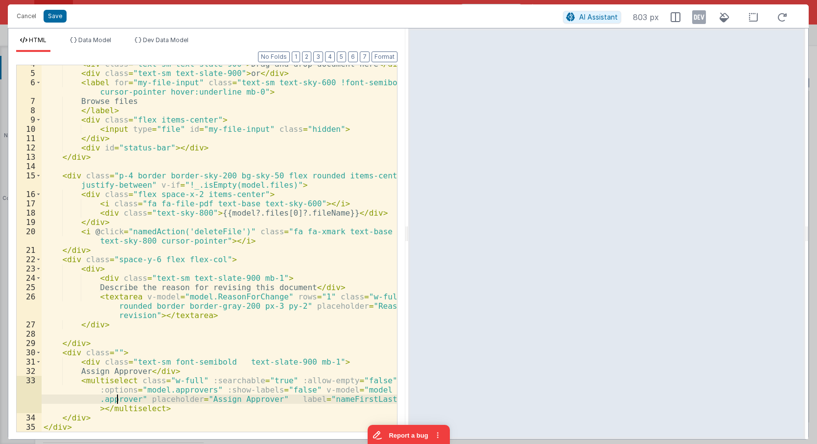
click at [117, 399] on div "< div class = "text-sm text-slate-900" > Drag and drop document here </ div > <…" at bounding box center [219, 251] width 355 height 385
click at [106, 48] on li "Data Model" at bounding box center [90, 44] width 49 height 16
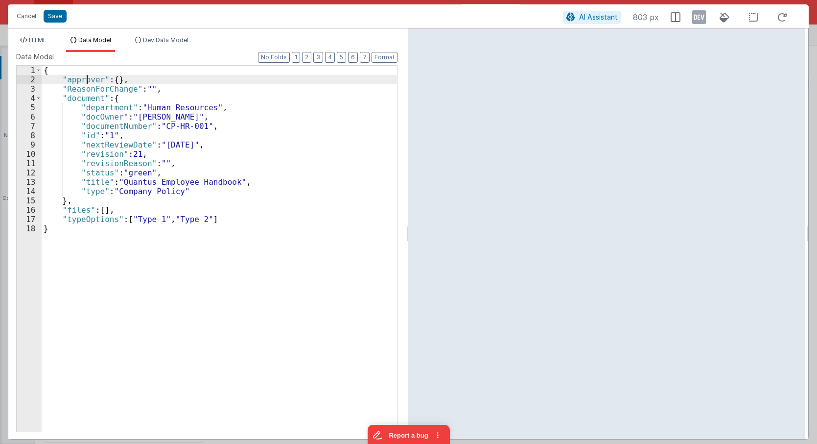
click at [85, 80] on div "{ "approver" : { } , "ReasonForChange" : "" , "document" : { "department" : "Hu…" at bounding box center [219, 258] width 355 height 384
click at [47, 46] on li "HTML" at bounding box center [33, 44] width 34 height 16
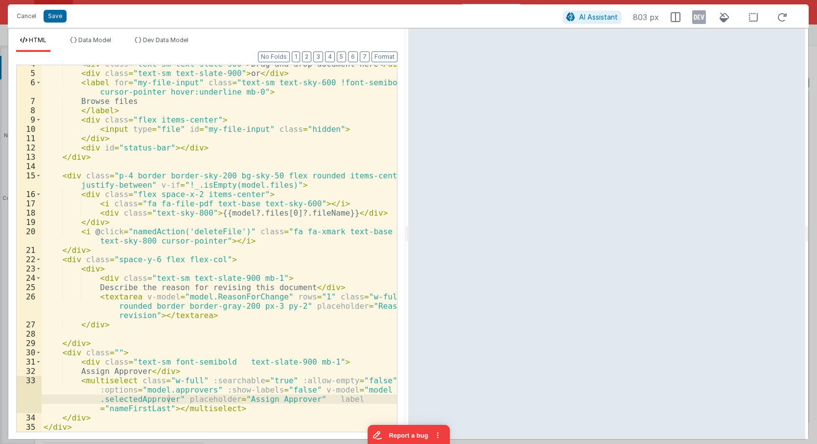
click at [146, 388] on div "< div class = "text-sm text-slate-900" > Drag and drop document here </ div > <…" at bounding box center [219, 251] width 355 height 385
click at [233, 344] on div "< div class = "text-sm text-slate-900" > Drag and drop document here </ div > <…" at bounding box center [219, 251] width 355 height 385
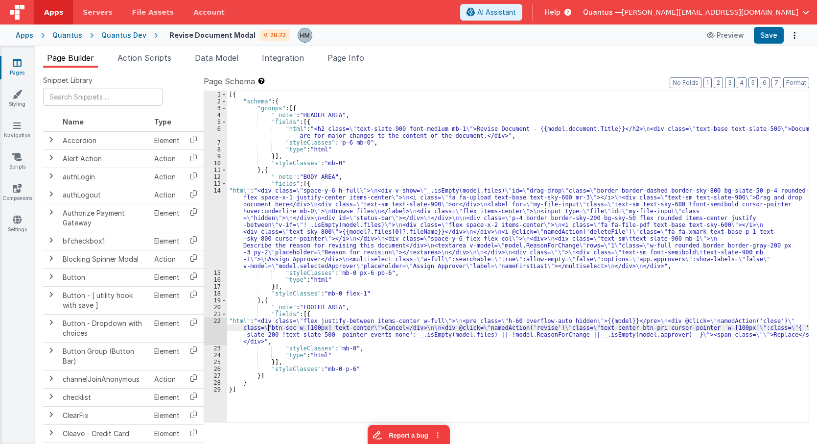
click at [267, 330] on div "[{ "schema" : { "groups" : [{ "_note" : "HEADER AREA" , "fields" : [{ "html" : …" at bounding box center [518, 263] width 582 height 344
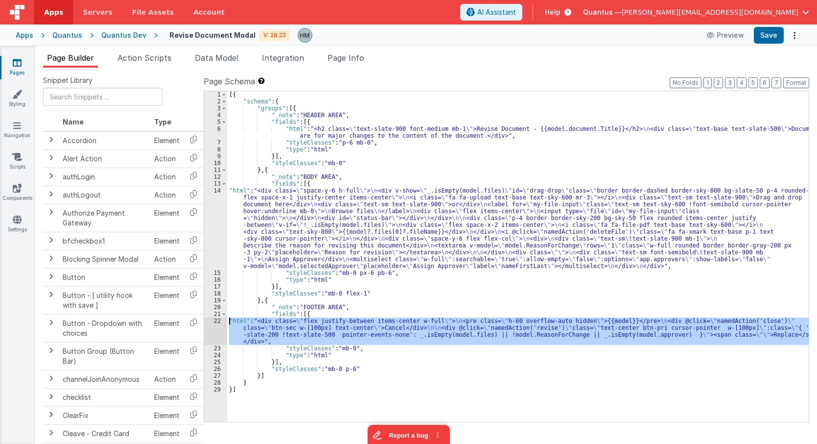
click at [217, 320] on div "22" at bounding box center [215, 330] width 23 height 27
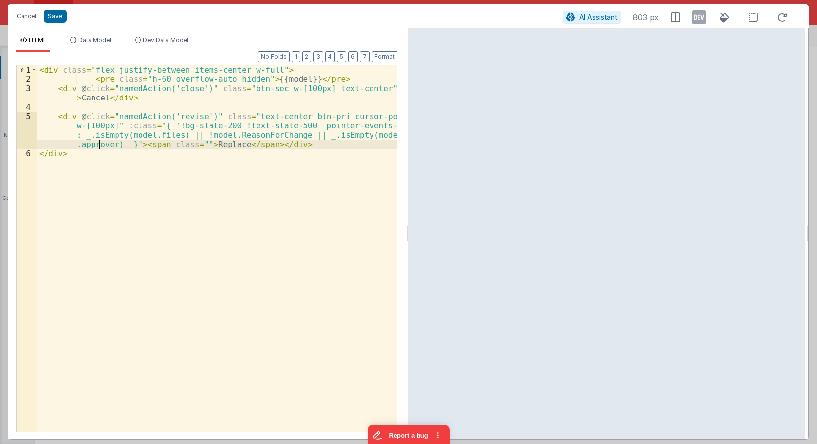
click at [99, 144] on div "< div class = "flex justify-between items-center w-full" > < pre class = "h-60 …" at bounding box center [217, 257] width 360 height 385
click at [230, 172] on div "< div class = "flex justify-between items-center w-full" > < pre class = "h-60 …" at bounding box center [217, 257] width 360 height 385
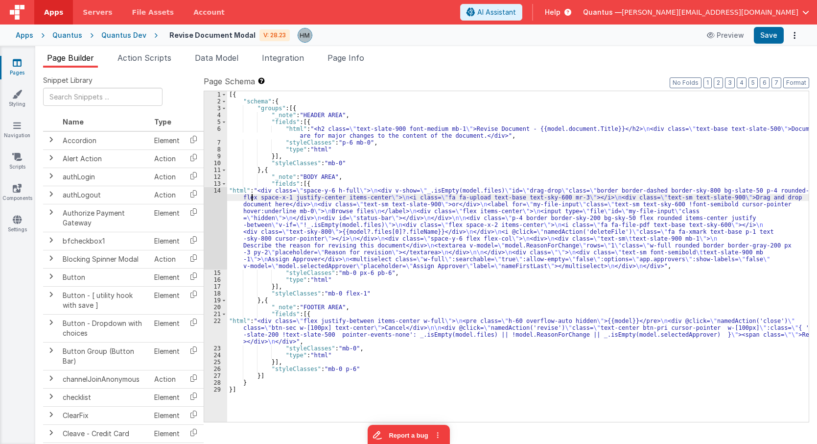
click at [252, 198] on div "[{ "schema" : { "groups" : [{ "_note" : "HEADER AREA" , "fields" : [{ "html" : …" at bounding box center [518, 263] width 582 height 344
click at [218, 191] on div "14" at bounding box center [215, 228] width 23 height 82
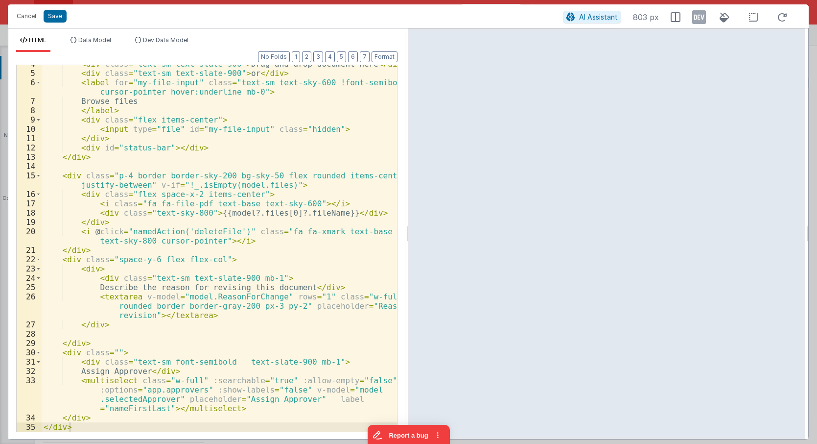
click at [144, 385] on div "< div class = "text-sm text-slate-900" > Drag and drop document here </ div > <…" at bounding box center [219, 251] width 355 height 385
click at [144, 387] on div "< div class = "text-sm text-slate-900" > Drag and drop document here </ div > <…" at bounding box center [219, 251] width 355 height 385
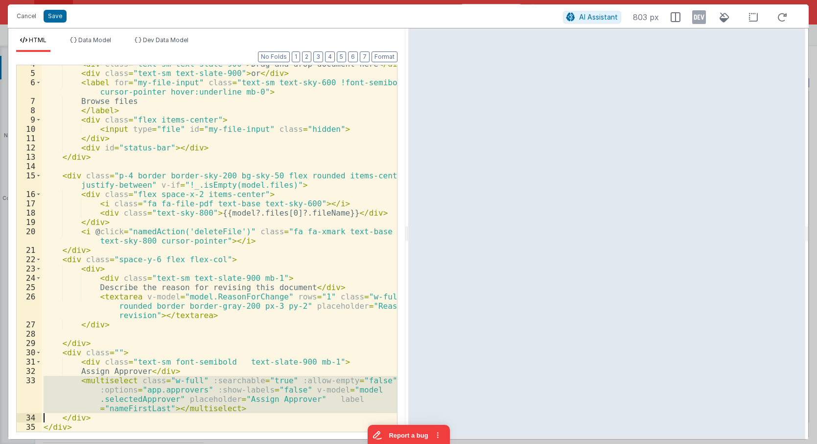
click at [144, 388] on div "< div class = "text-sm text-slate-900" > Drag and drop document here </ div > <…" at bounding box center [219, 248] width 355 height 366
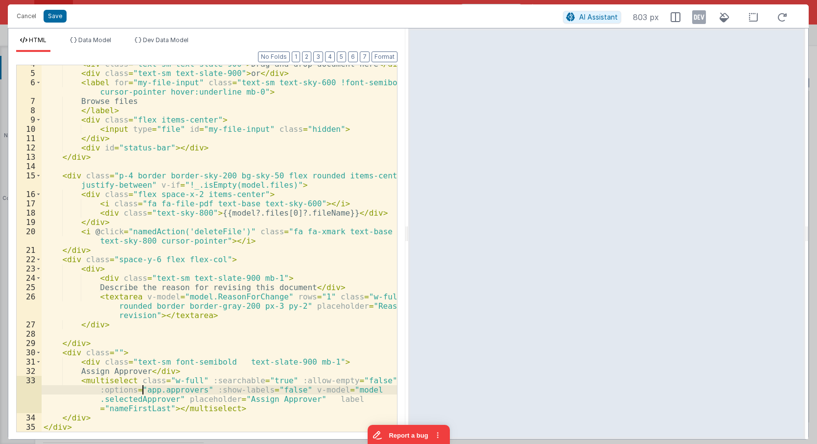
click at [144, 388] on div "< div class = "text-sm text-slate-900" > Drag and drop document here </ div > <…" at bounding box center [219, 251] width 355 height 385
click at [167, 37] on li "Dev Data Model" at bounding box center [162, 44] width 62 height 16
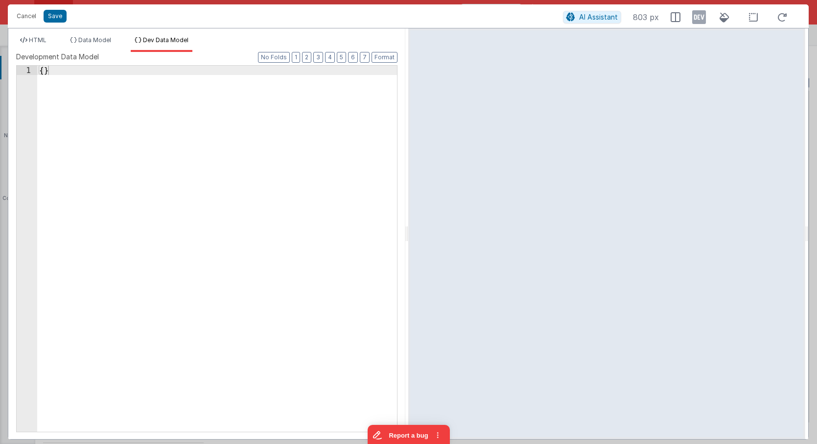
click at [43, 69] on div "{ }" at bounding box center [217, 258] width 360 height 384
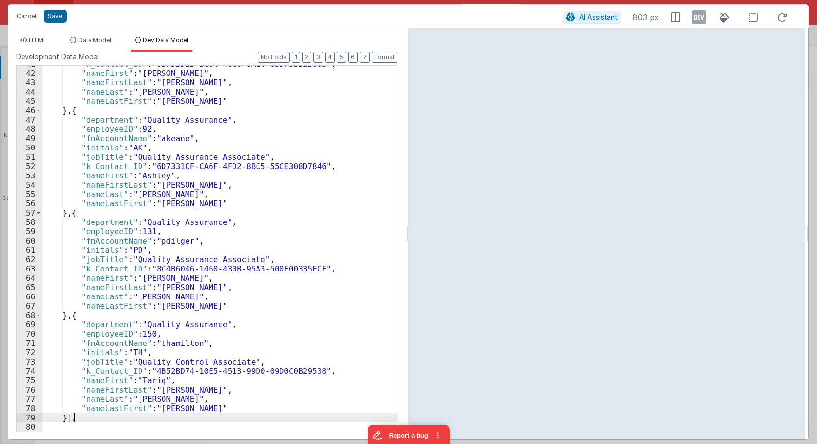
click at [93, 413] on div ""k_Contact_ID" : "9BFDBD2B-BC04-48C6-8A14-635F3BBEB005" , "nameFirst" : "[PERSO…" at bounding box center [219, 251] width 355 height 384
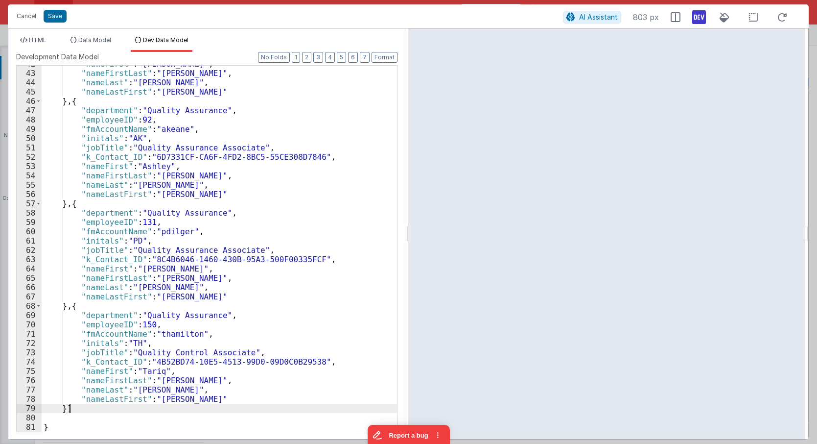
click at [697, 16] on icon at bounding box center [699, 17] width 14 height 16
click at [215, 182] on div ""nameFirst" : "[PERSON_NAME]" , "nameFirstLast" : "[PERSON_NAME]" , "nameLast" …" at bounding box center [219, 251] width 355 height 384
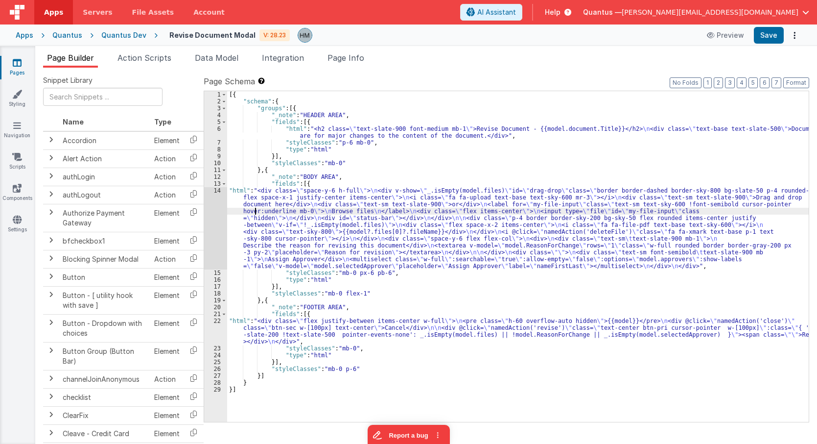
click at [255, 213] on div "[{ "schema" : { "groups" : [{ "_note" : "HEADER AREA" , "fields" : [{ "html" : …" at bounding box center [518, 263] width 582 height 344
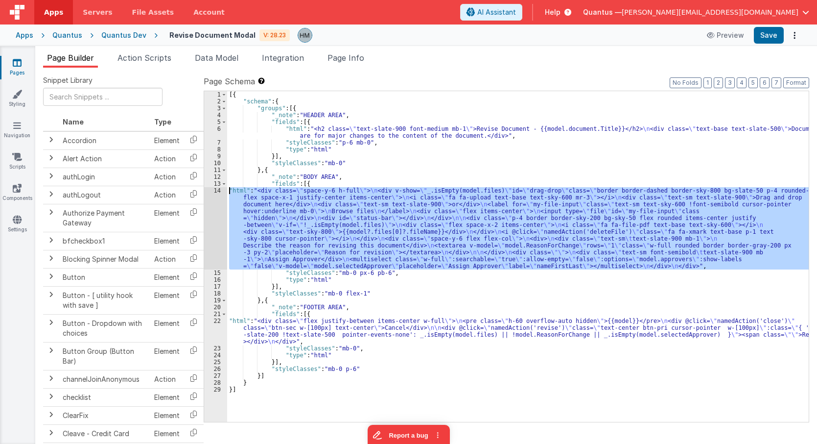
click at [215, 191] on div "14" at bounding box center [215, 228] width 23 height 82
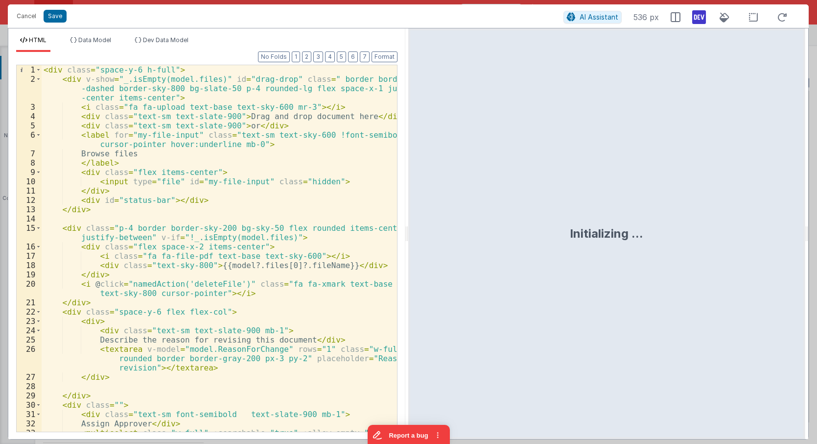
scroll to position [52, 0]
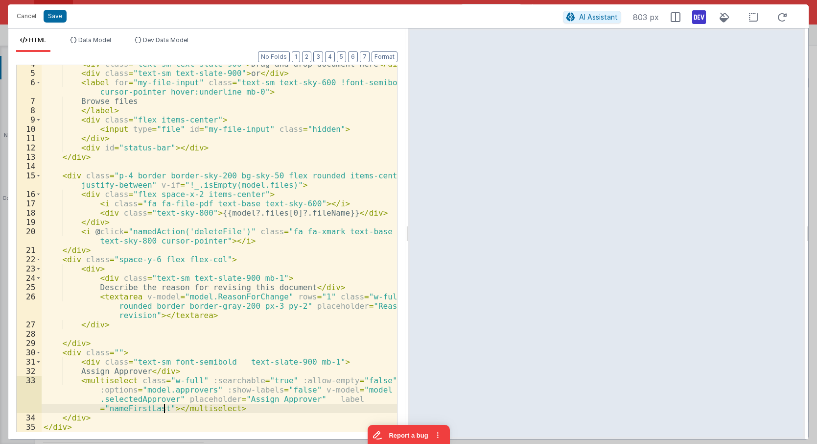
click at [163, 409] on div "< div class = "text-sm text-slate-900" > Drag and drop document here </ div > <…" at bounding box center [219, 251] width 355 height 385
click at [167, 410] on div "< div class = "text-sm text-slate-900" > Drag and drop document here </ div > <…" at bounding box center [219, 251] width 355 height 385
click at [239, 406] on div "< div class = "text-sm text-slate-900" > Drag and drop document here </ div > <…" at bounding box center [219, 251] width 355 height 385
click at [510, 133] on div at bounding box center [606, 233] width 397 height 410
click at [241, 406] on div "< div class = "text-sm text-slate-900" > Drag and drop document here </ div > <…" at bounding box center [219, 251] width 355 height 385
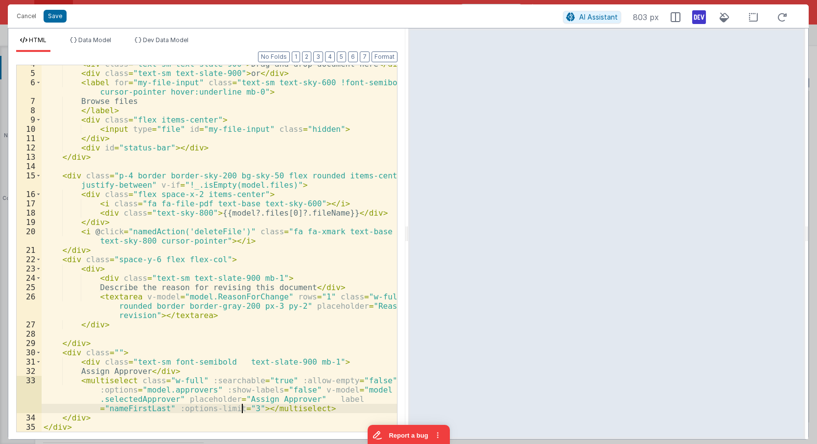
click at [505, 132] on div at bounding box center [606, 233] width 397 height 410
drag, startPoint x: 168, startPoint y: 407, endPoint x: 247, endPoint y: 409, distance: 78.8
click at [247, 409] on div "< div class = "text-sm text-slate-900" > Drag and drop document here </ div > <…" at bounding box center [219, 251] width 355 height 385
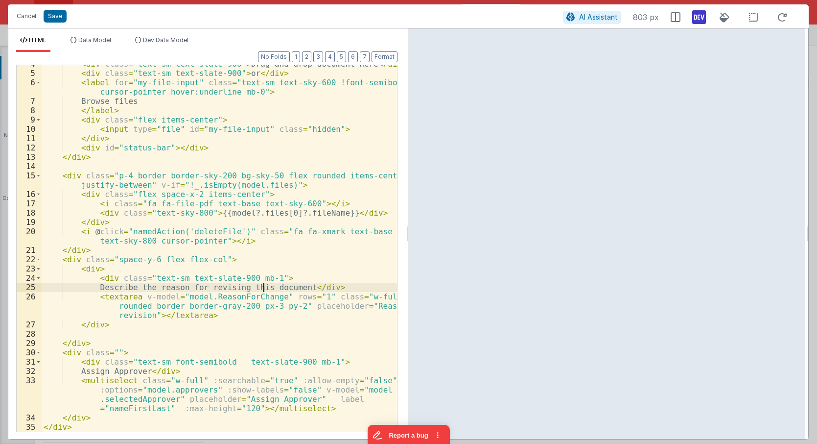
click at [262, 288] on div "< div class = "text-sm text-slate-900" > Drag and drop document here </ div > <…" at bounding box center [219, 251] width 355 height 385
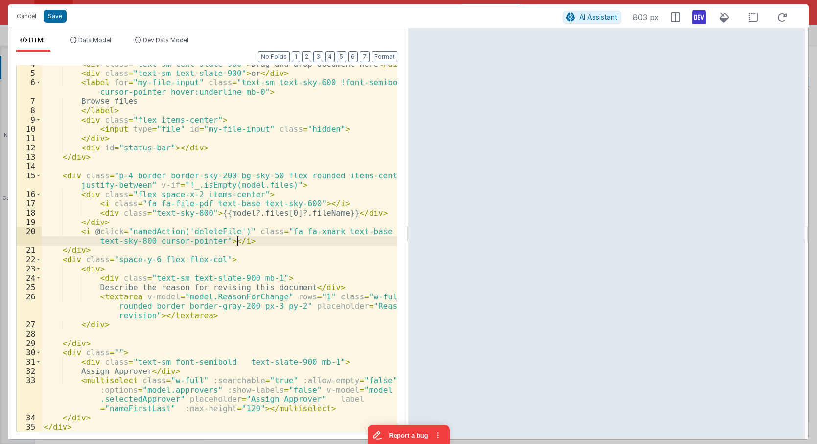
click at [276, 244] on div "< div class = "text-sm text-slate-900" > Drag and drop document here </ div > <…" at bounding box center [219, 251] width 355 height 385
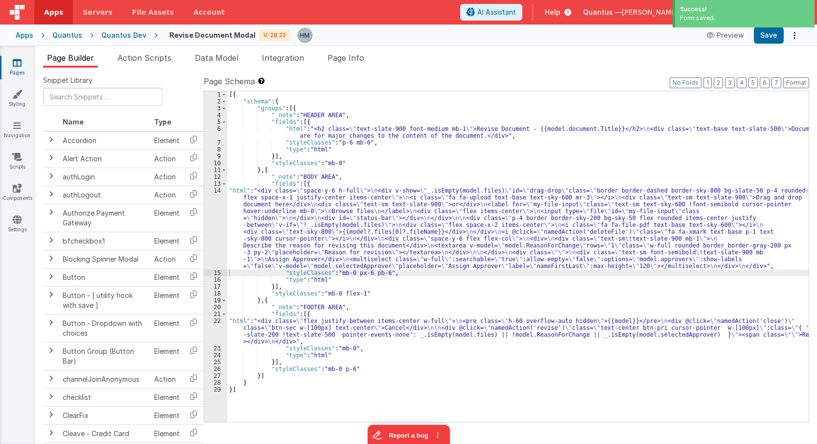
click at [250, 201] on div "[{ "schema" : { "groups" : [{ "_note" : "HEADER AREA" , "fields" : [{ "html" : …" at bounding box center [518, 263] width 582 height 344
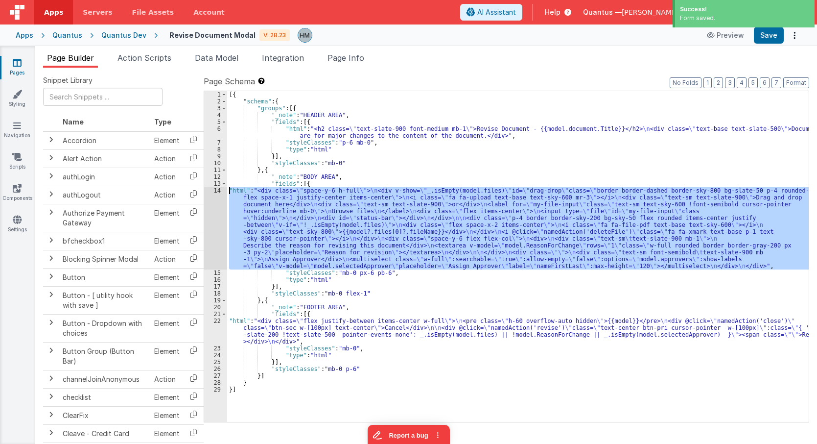
click at [215, 189] on div "14" at bounding box center [215, 228] width 23 height 82
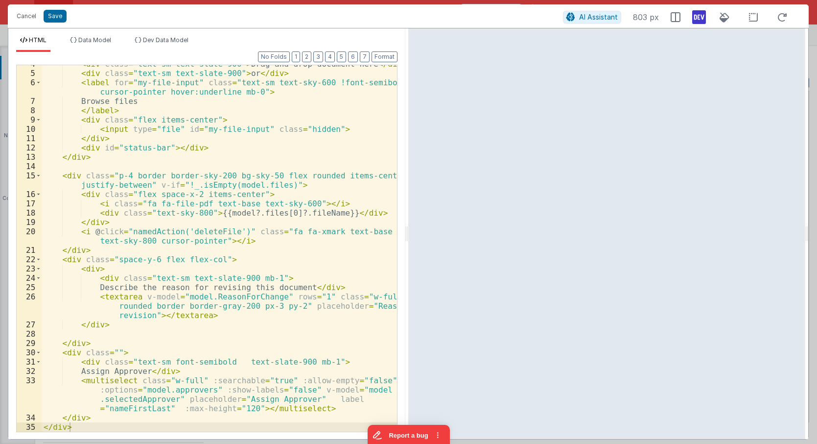
click at [146, 386] on div "< div class = "text-sm text-slate-900" > Drag and drop document here </ div > <…" at bounding box center [219, 251] width 355 height 385
click at [699, 19] on icon at bounding box center [699, 17] width 14 height 16
click at [291, 218] on div "< div class = "text-sm text-slate-900" > Drag and drop document here </ div > <…" at bounding box center [219, 251] width 355 height 385
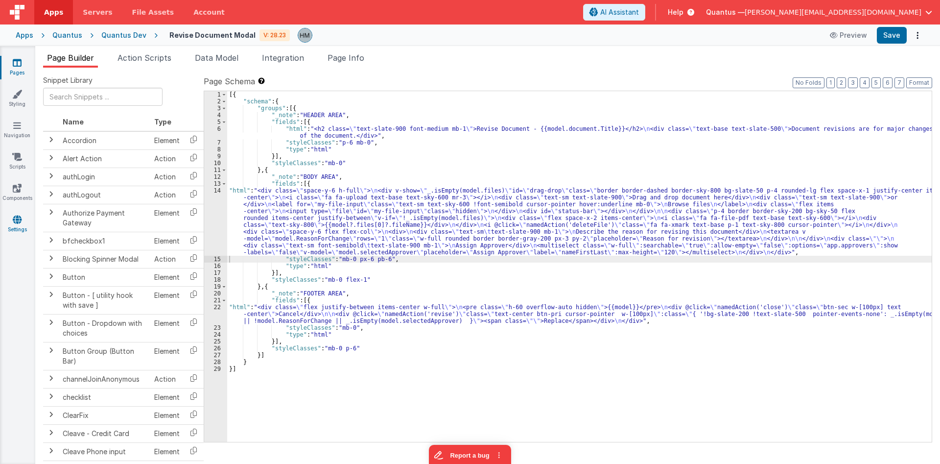
click at [20, 219] on icon at bounding box center [17, 219] width 9 height 10
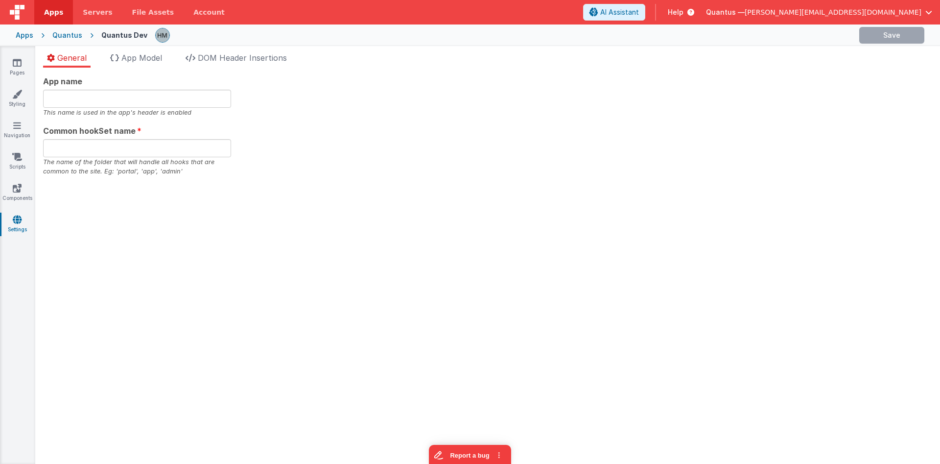
type input "Quantus Customer Portal"
type input "app"
